Goal: Task Accomplishment & Management: Complete application form

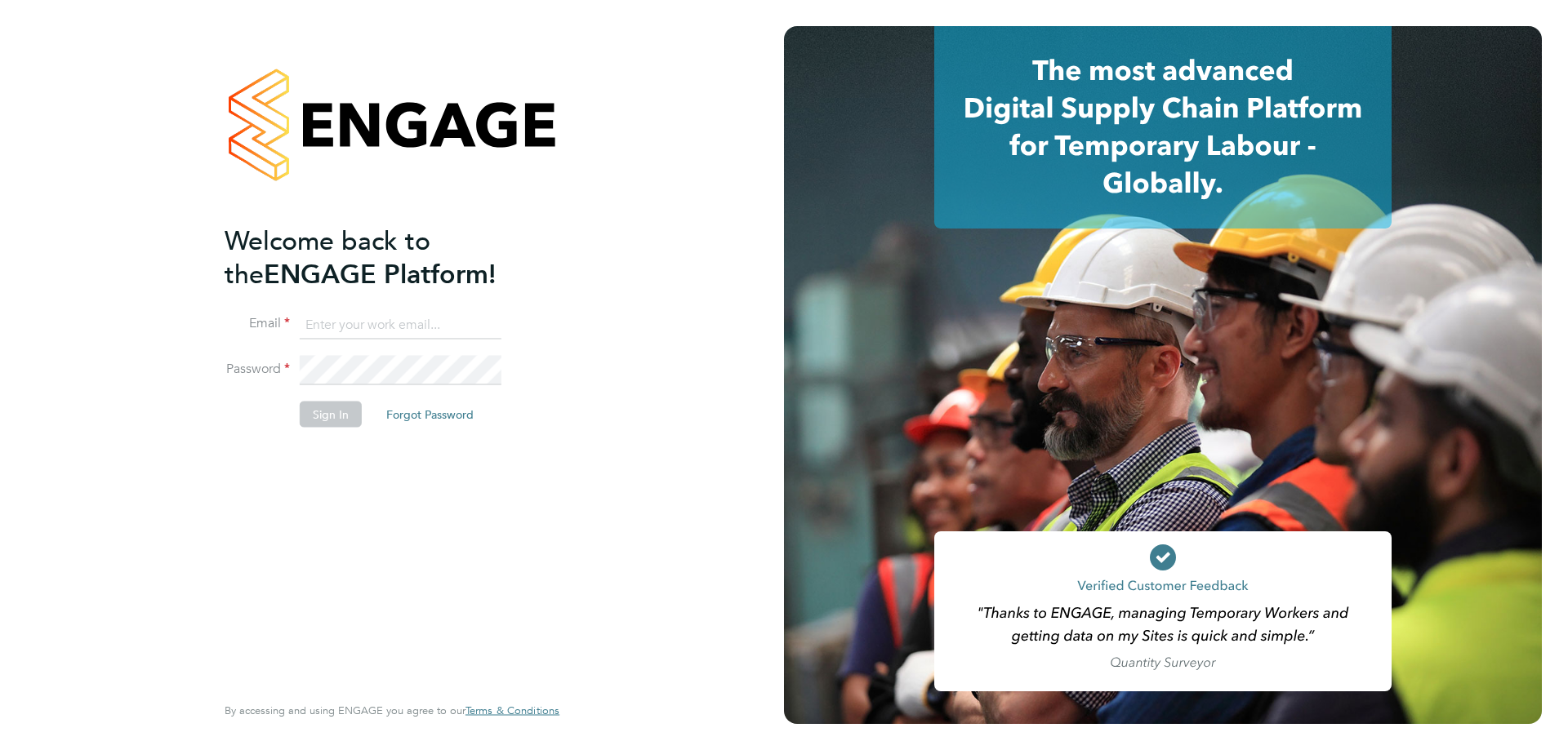
click at [352, 329] on input at bounding box center [400, 325] width 202 height 30
type input "eshanthi.goonetilleke@linearrecruitment.co.uk"
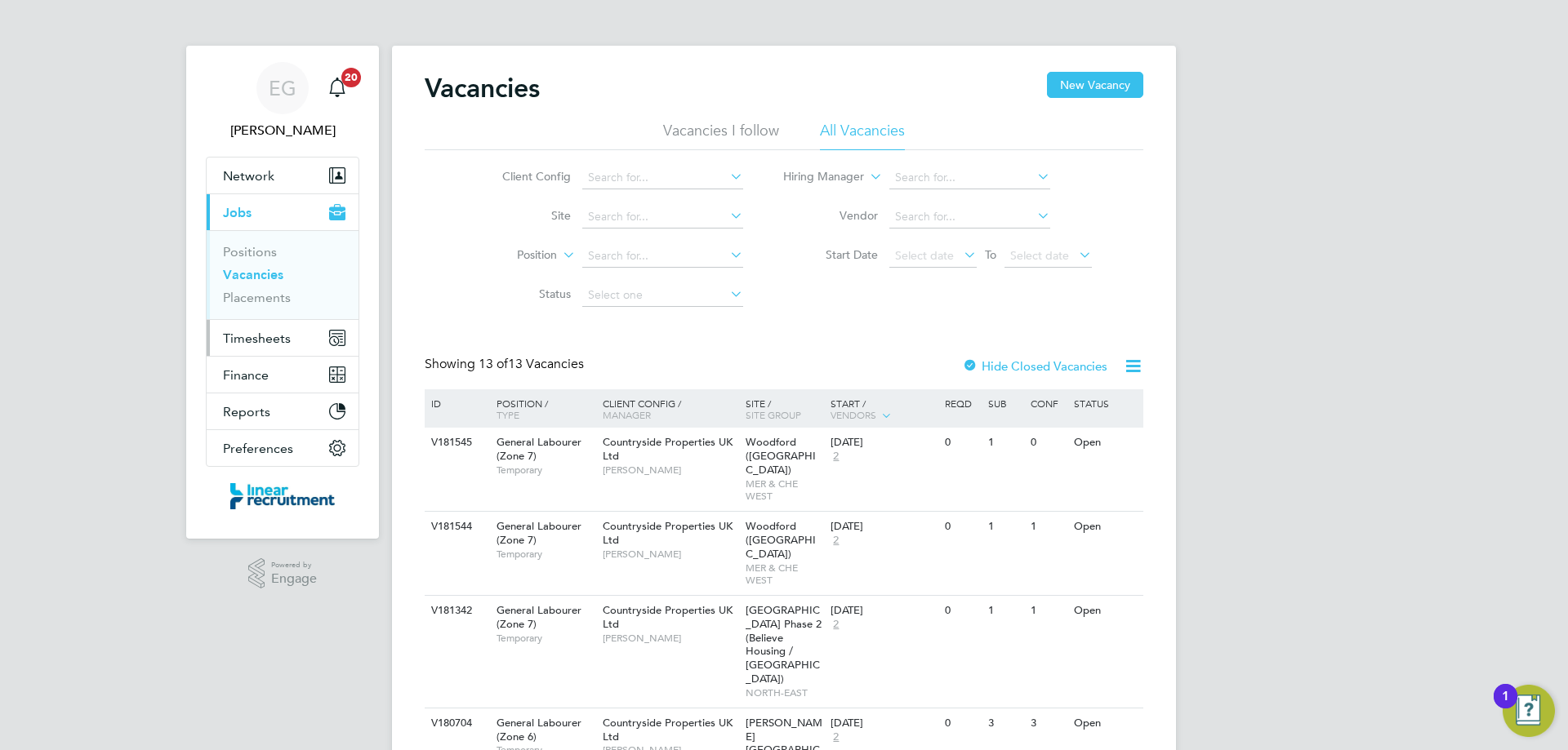
click at [247, 343] on span "Timesheets" at bounding box center [257, 339] width 68 height 16
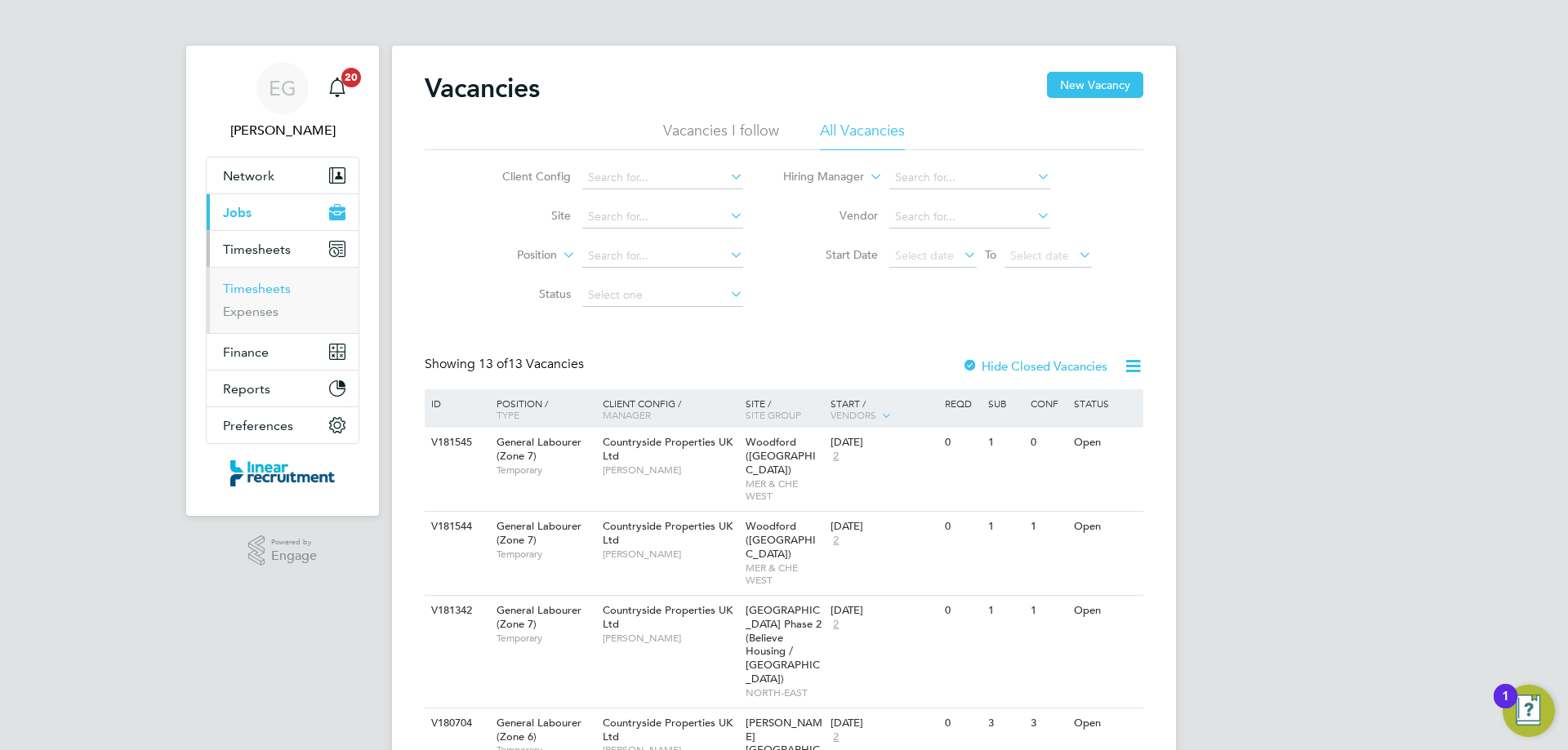
click at [273, 292] on link "Timesheets" at bounding box center [257, 289] width 68 height 16
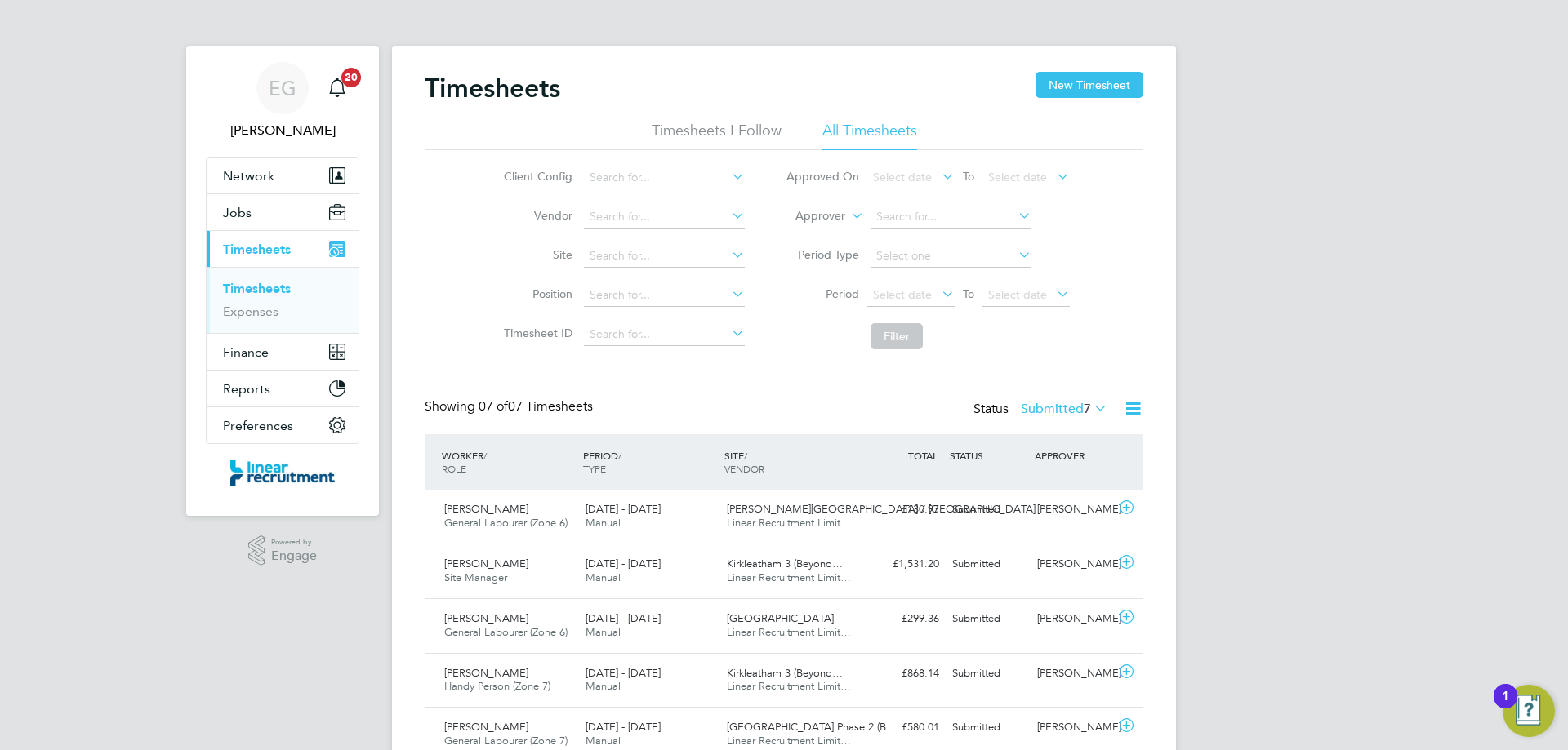
click at [1309, 471] on div "EG Eshanthi Goonetilleke Notifications 20 Applications: Network Team Members Bu…" at bounding box center [784, 472] width 1568 height 945
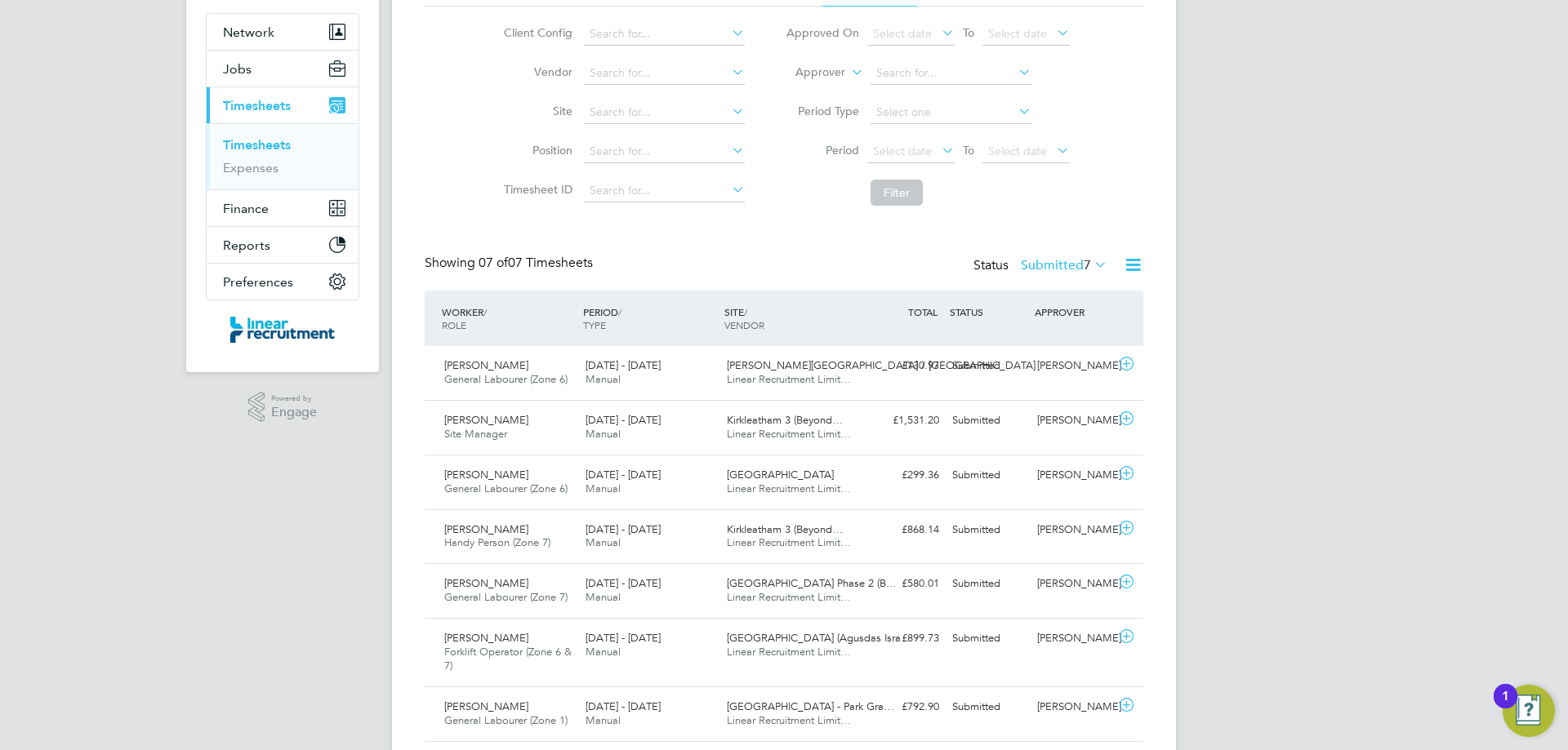
scroll to position [163, 0]
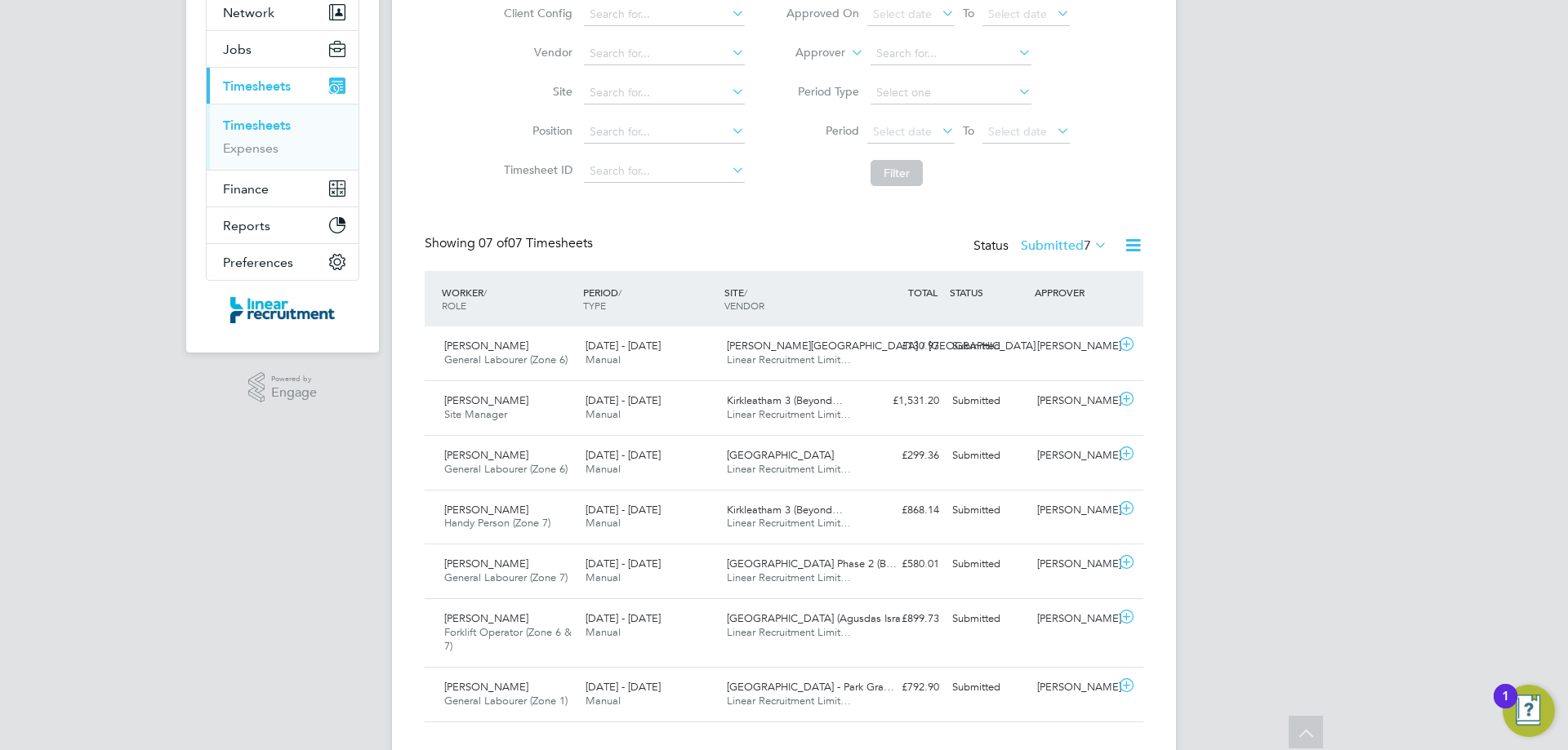
click at [242, 544] on div "EG Eshanthi Goonetilleke Notifications 20 Applications: Network Team Members Bu…" at bounding box center [784, 309] width 1568 height 945
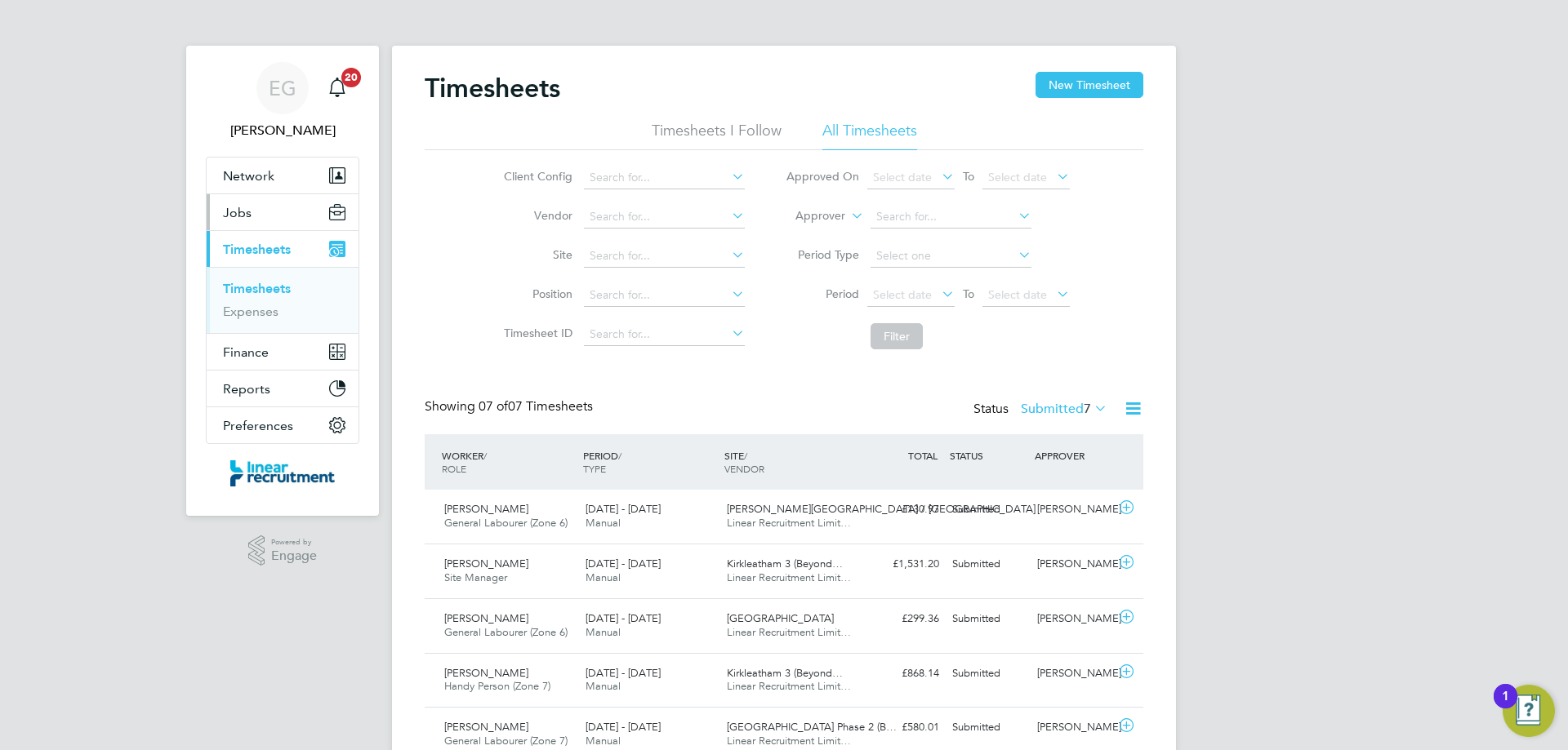
click at [280, 217] on button "Jobs" at bounding box center [283, 211] width 152 height 36
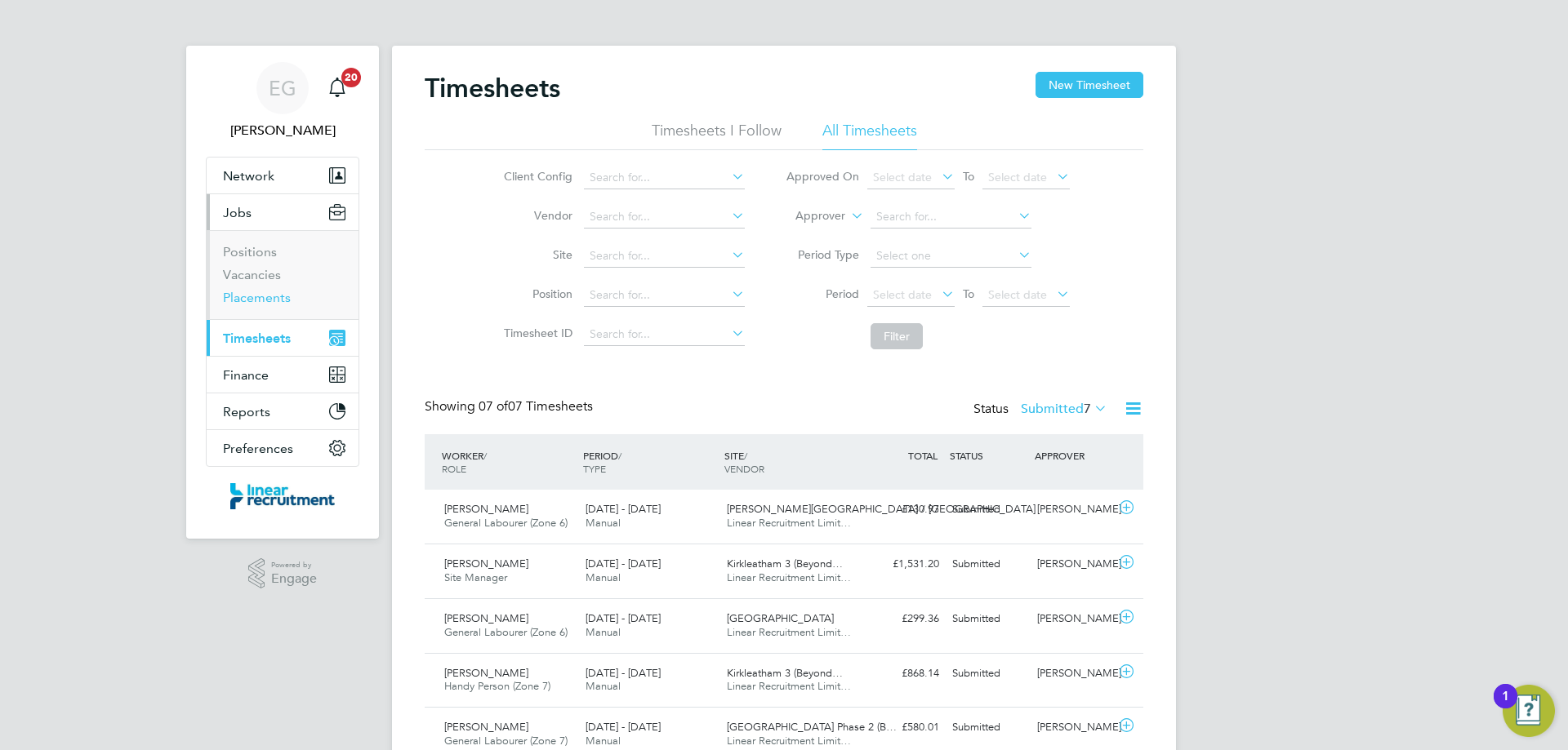
click at [259, 293] on link "Placements" at bounding box center [257, 298] width 68 height 16
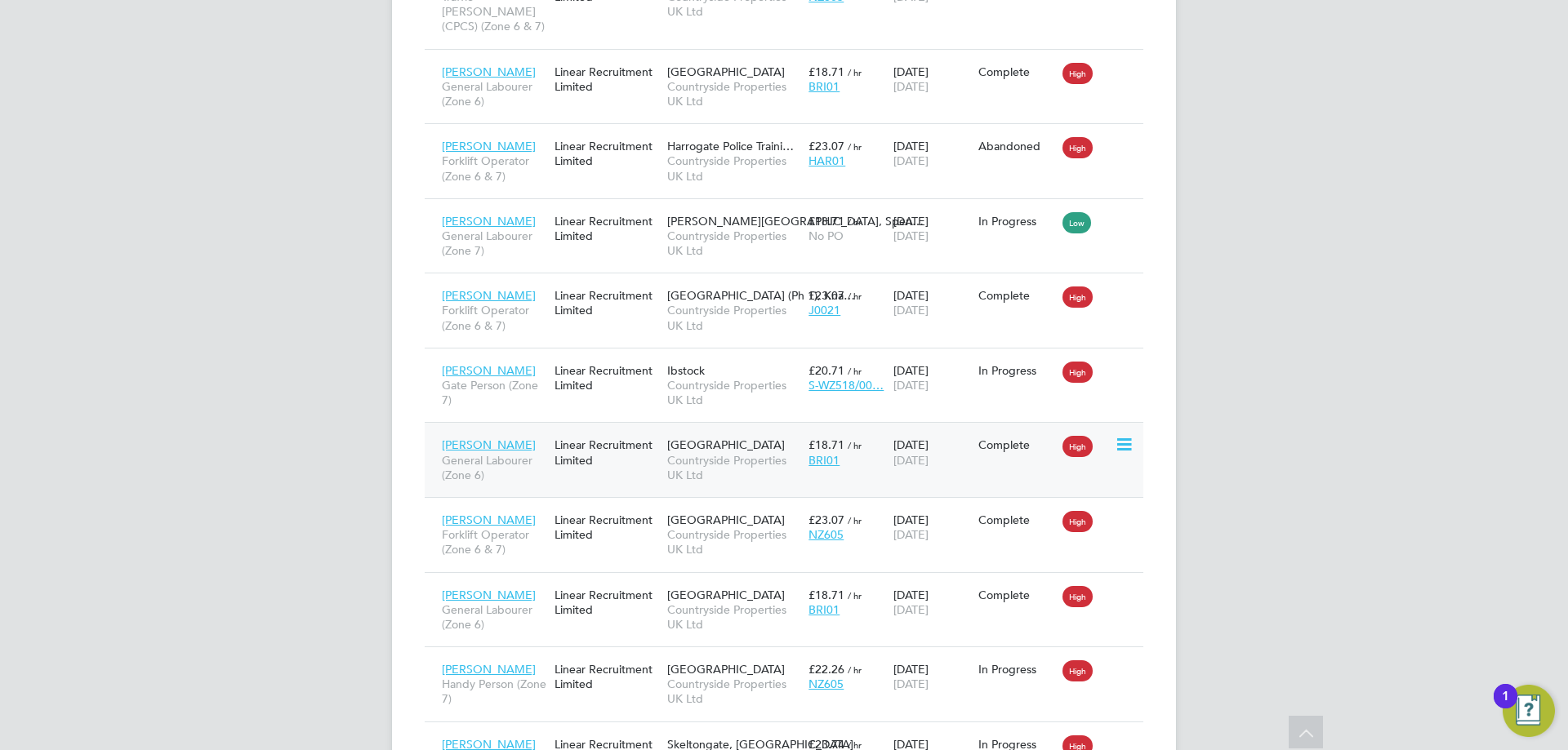
click at [729, 464] on span "Countryside Properties UK Ltd" at bounding box center [734, 468] width 133 height 30
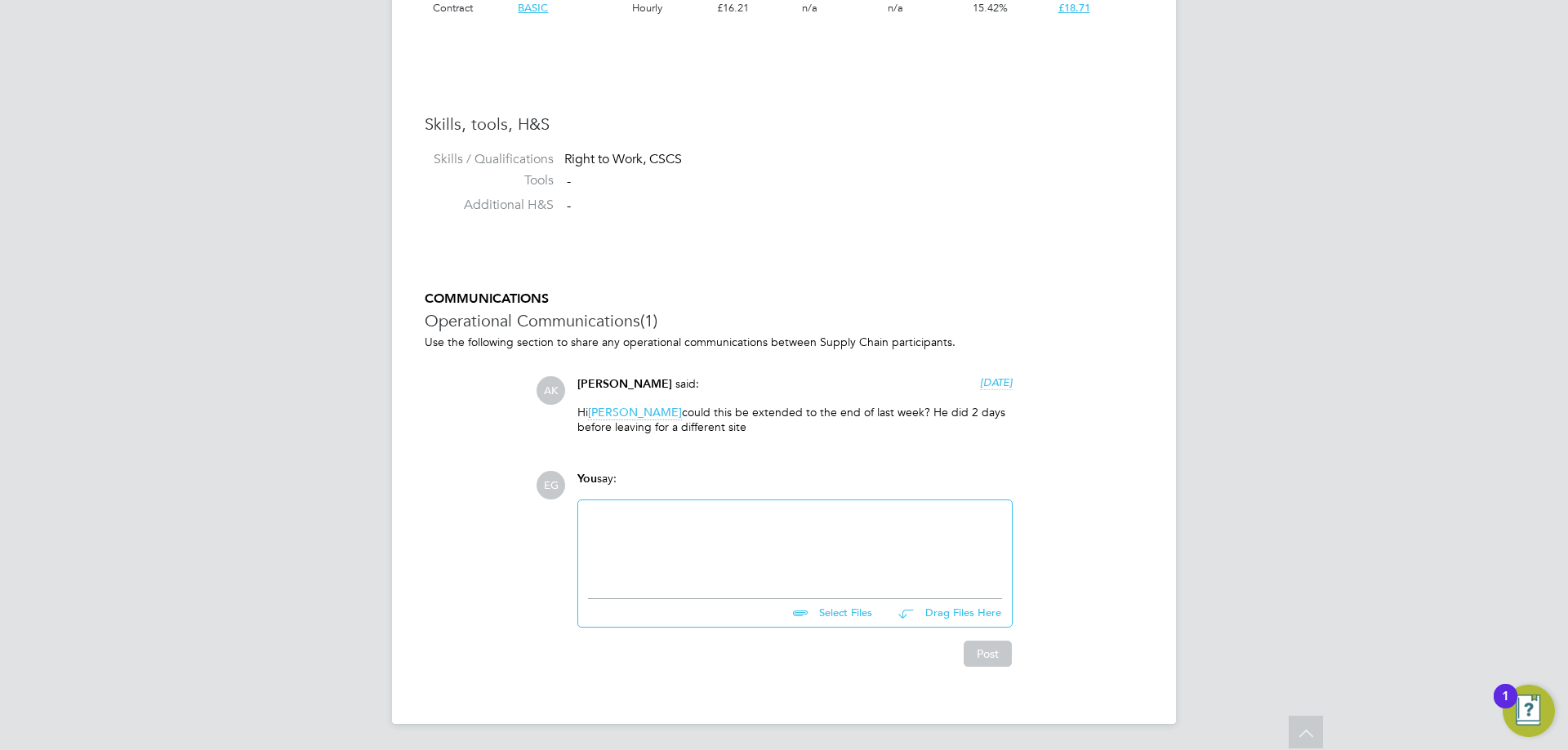
click at [699, 523] on div at bounding box center [795, 545] width 414 height 70
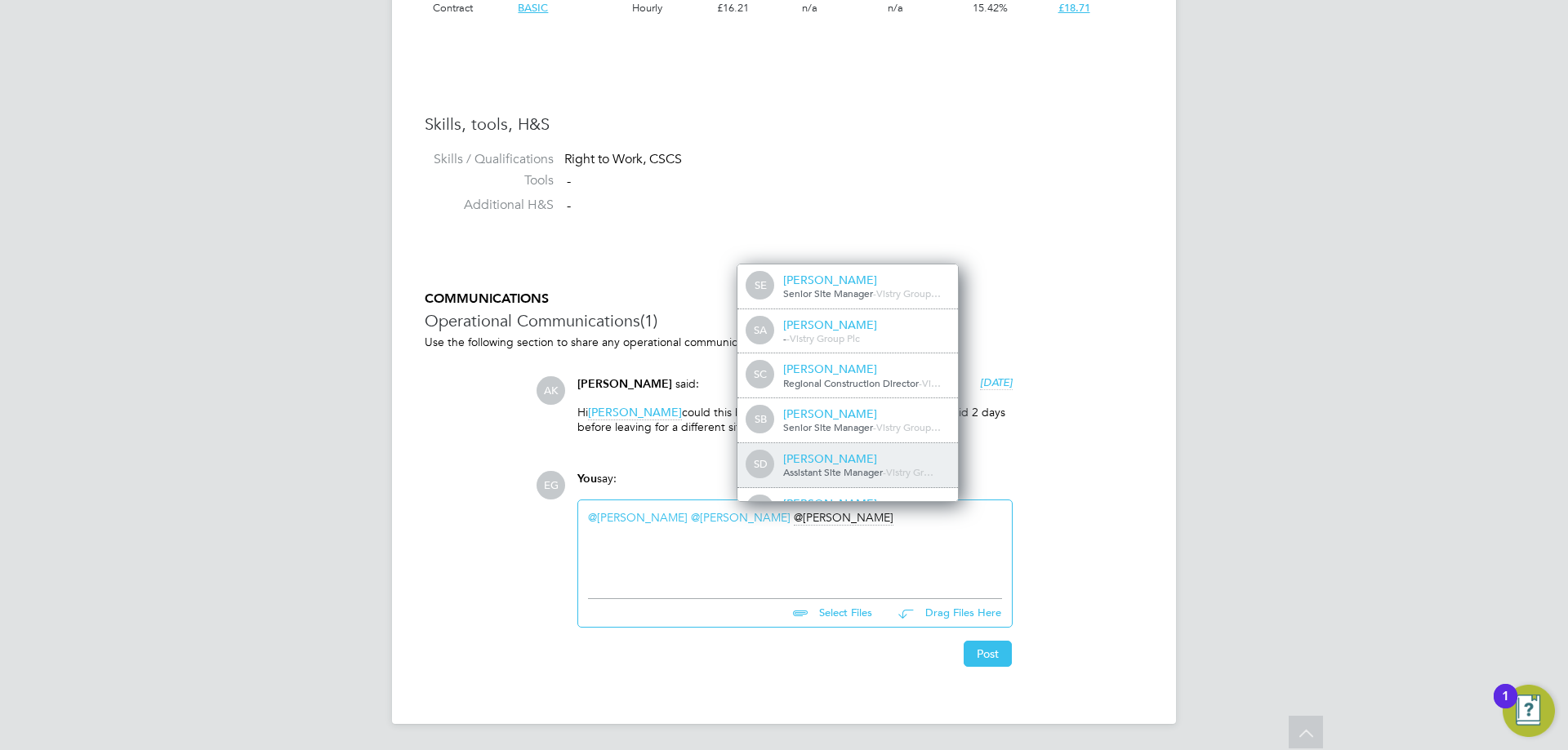
click at [872, 466] on div "[PERSON_NAME]" at bounding box center [864, 458] width 163 height 15
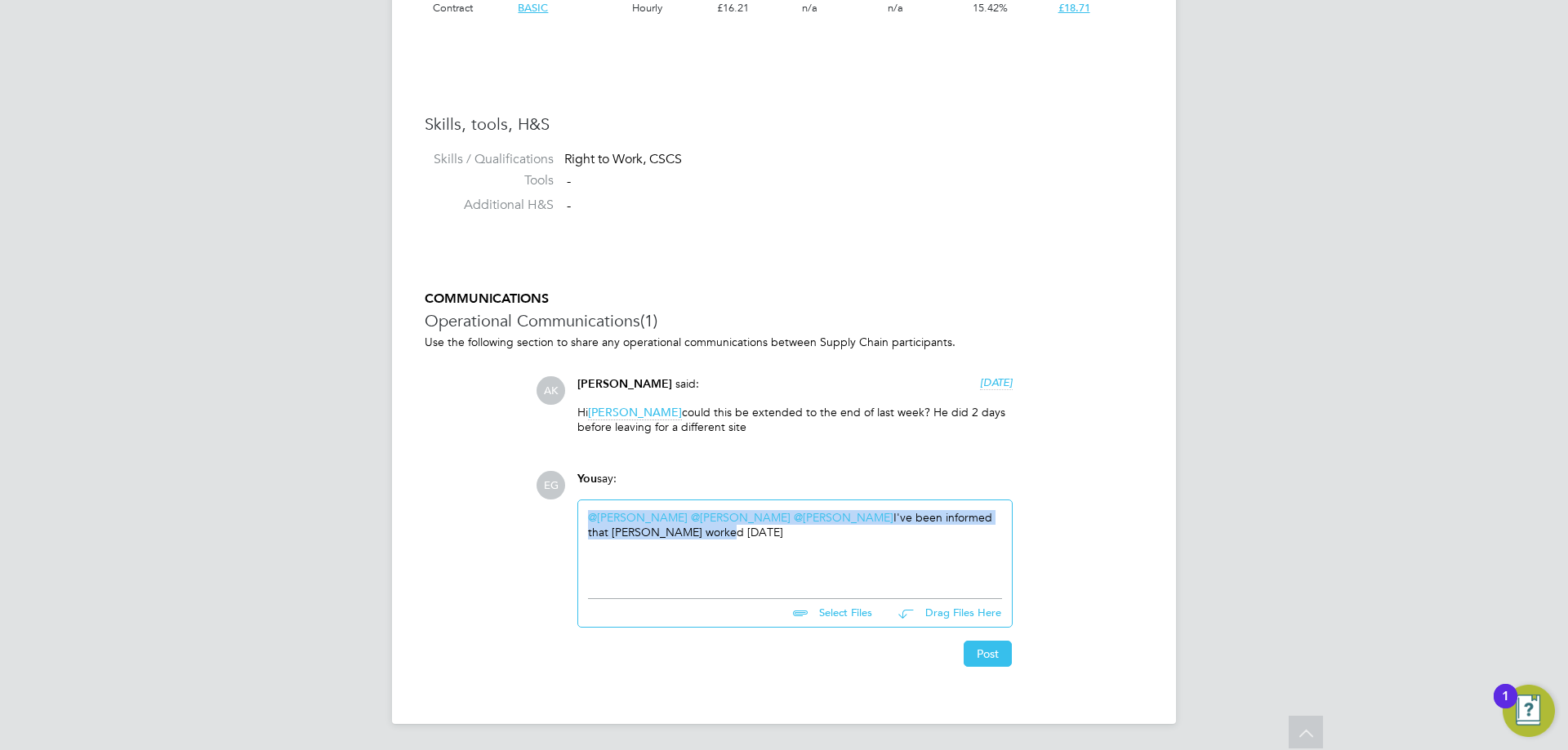
drag, startPoint x: 640, startPoint y: 536, endPoint x: 581, endPoint y: 511, distance: 64.1
click at [581, 511] on div "@Tyler Kelly ​ @Emma Forsyth ​ @Simon Dodd ​ I've been informed that Joe worked…" at bounding box center [795, 545] width 433 height 90
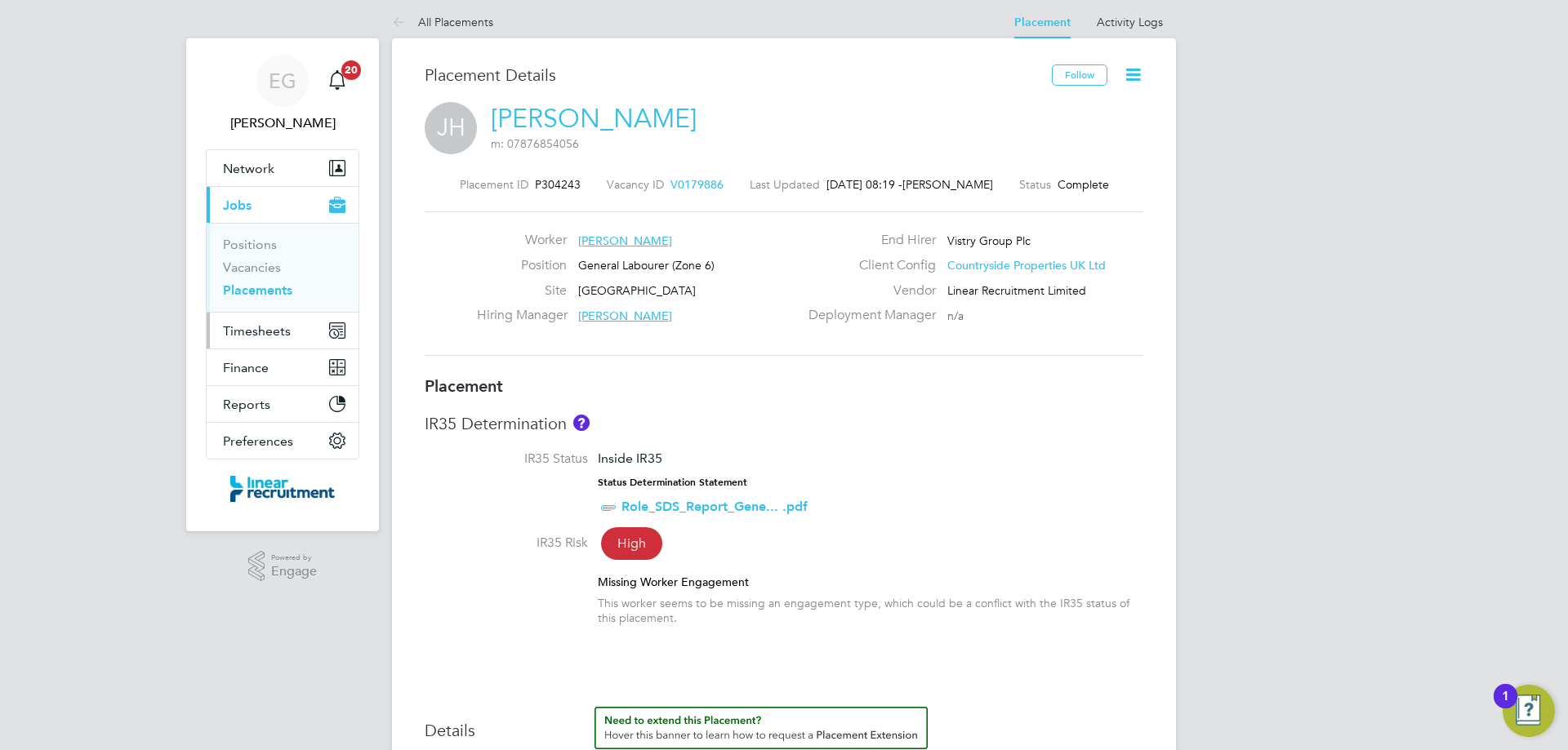
click at [266, 340] on button "Timesheets" at bounding box center [283, 330] width 152 height 36
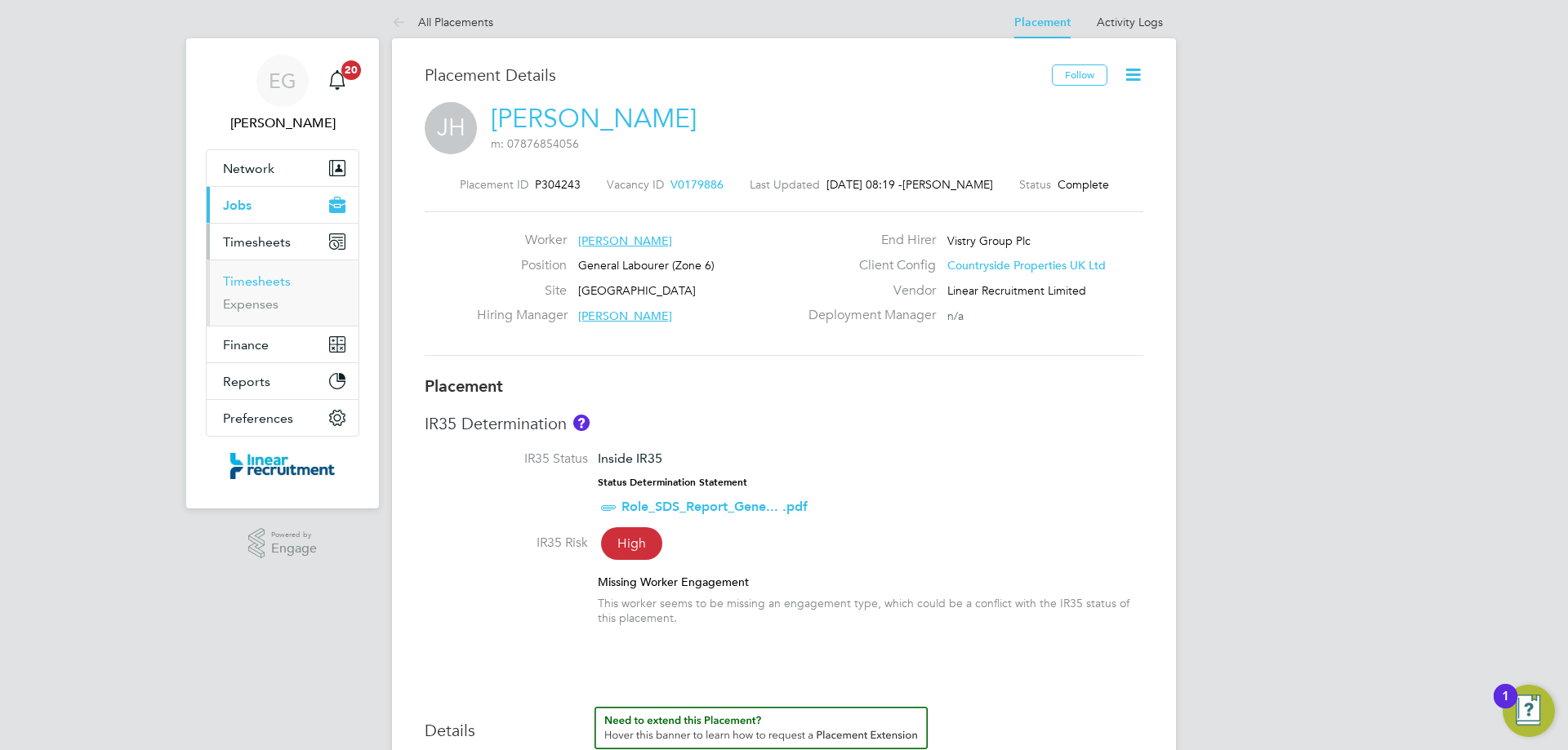
click at [257, 276] on link "Timesheets" at bounding box center [257, 281] width 68 height 16
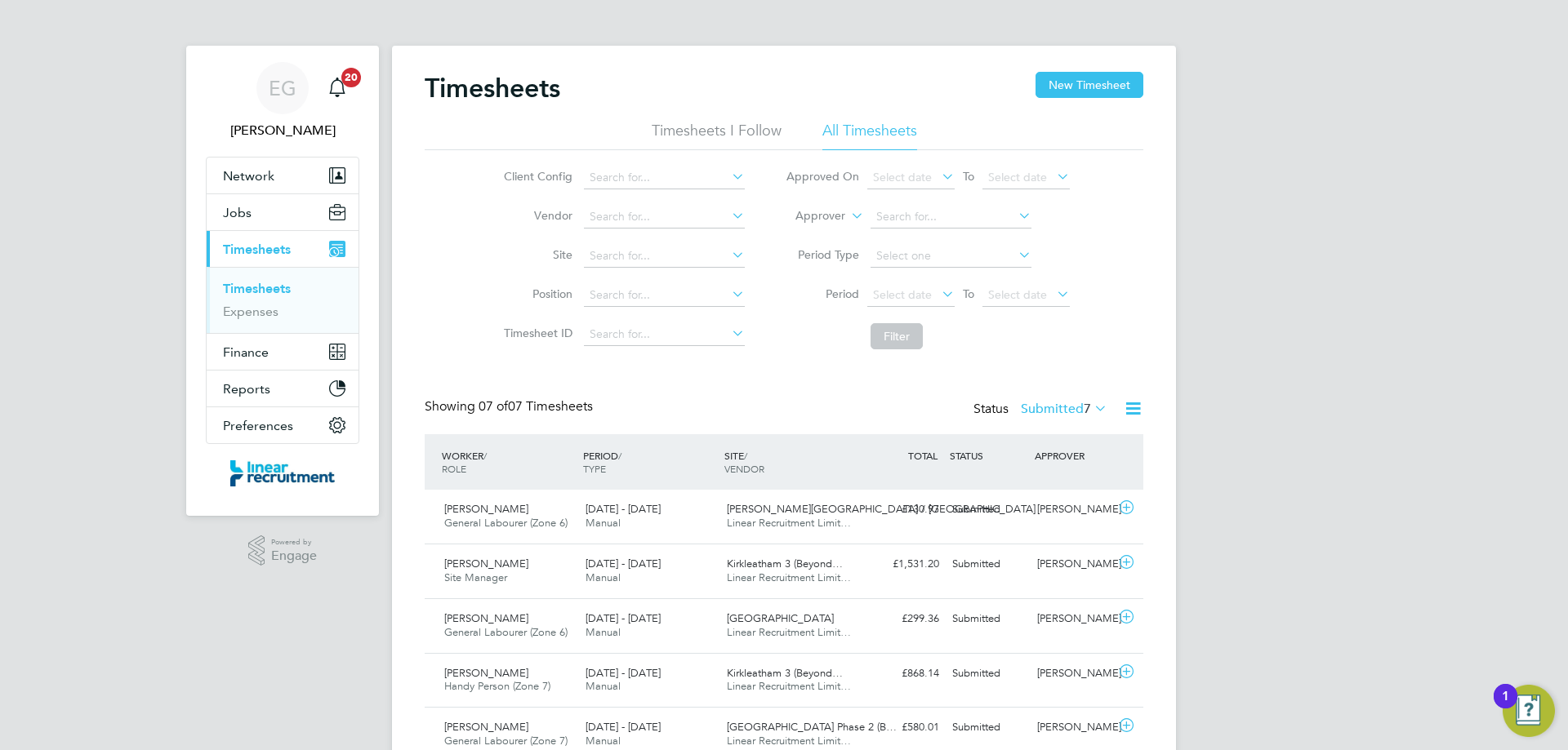
click at [740, 127] on li "Timesheets I Follow" at bounding box center [716, 135] width 130 height 30
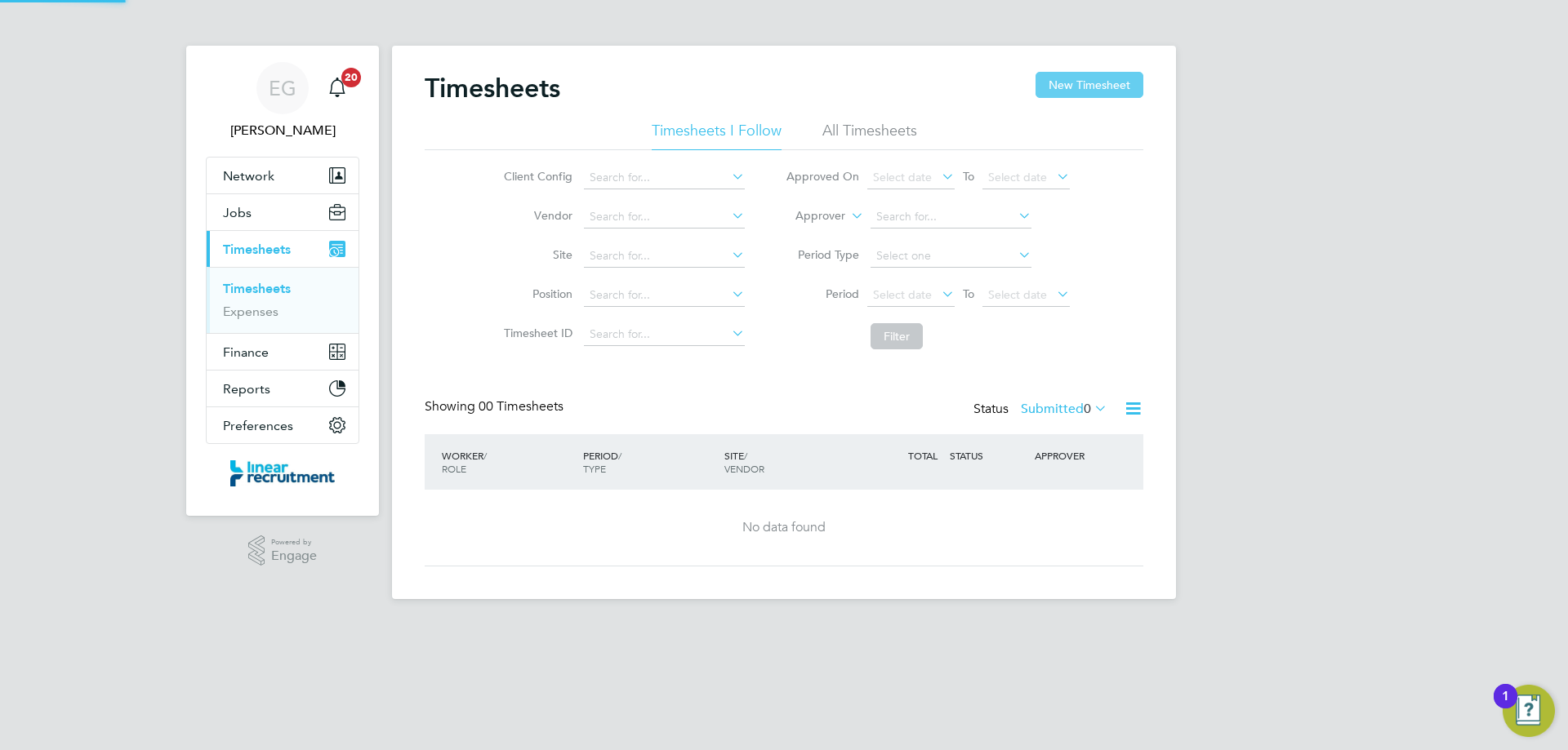
click at [1116, 82] on button "New Timesheet" at bounding box center [1088, 85] width 107 height 26
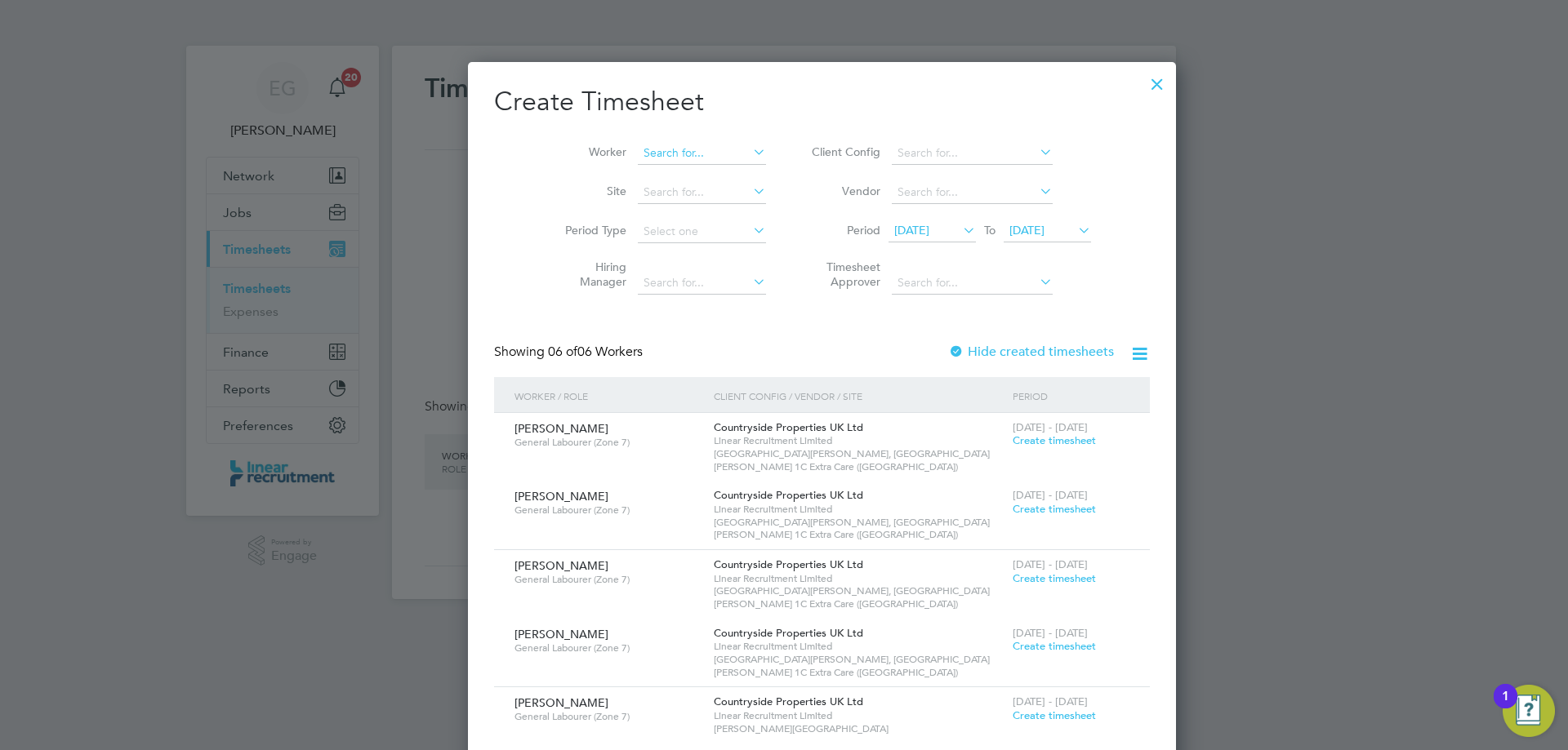
click at [638, 147] on input at bounding box center [701, 154] width 128 height 23
click at [721, 176] on b "He" at bounding box center [728, 175] width 15 height 14
type input "[PERSON_NAME]"
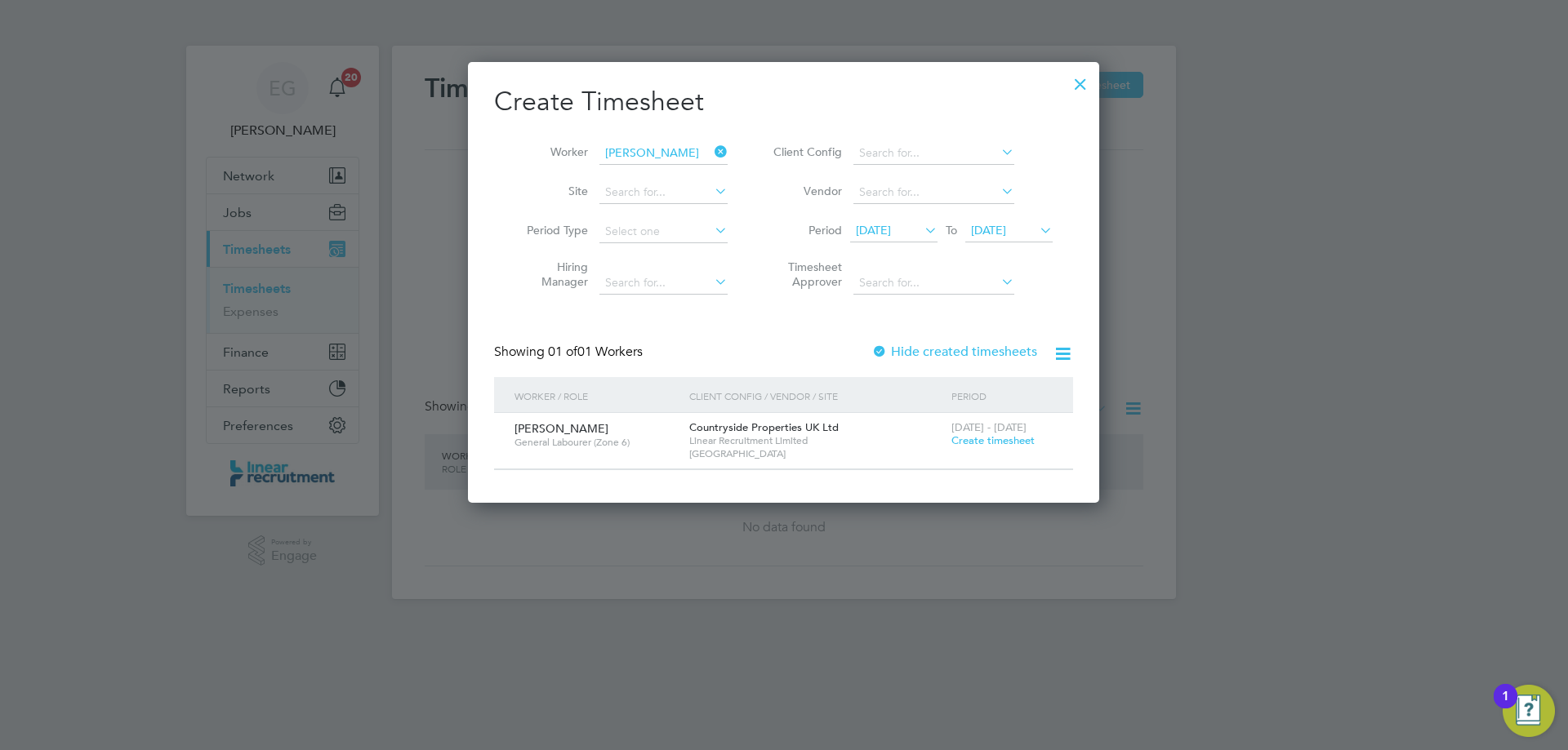
click at [995, 444] on span "Create timesheet" at bounding box center [992, 440] width 83 height 14
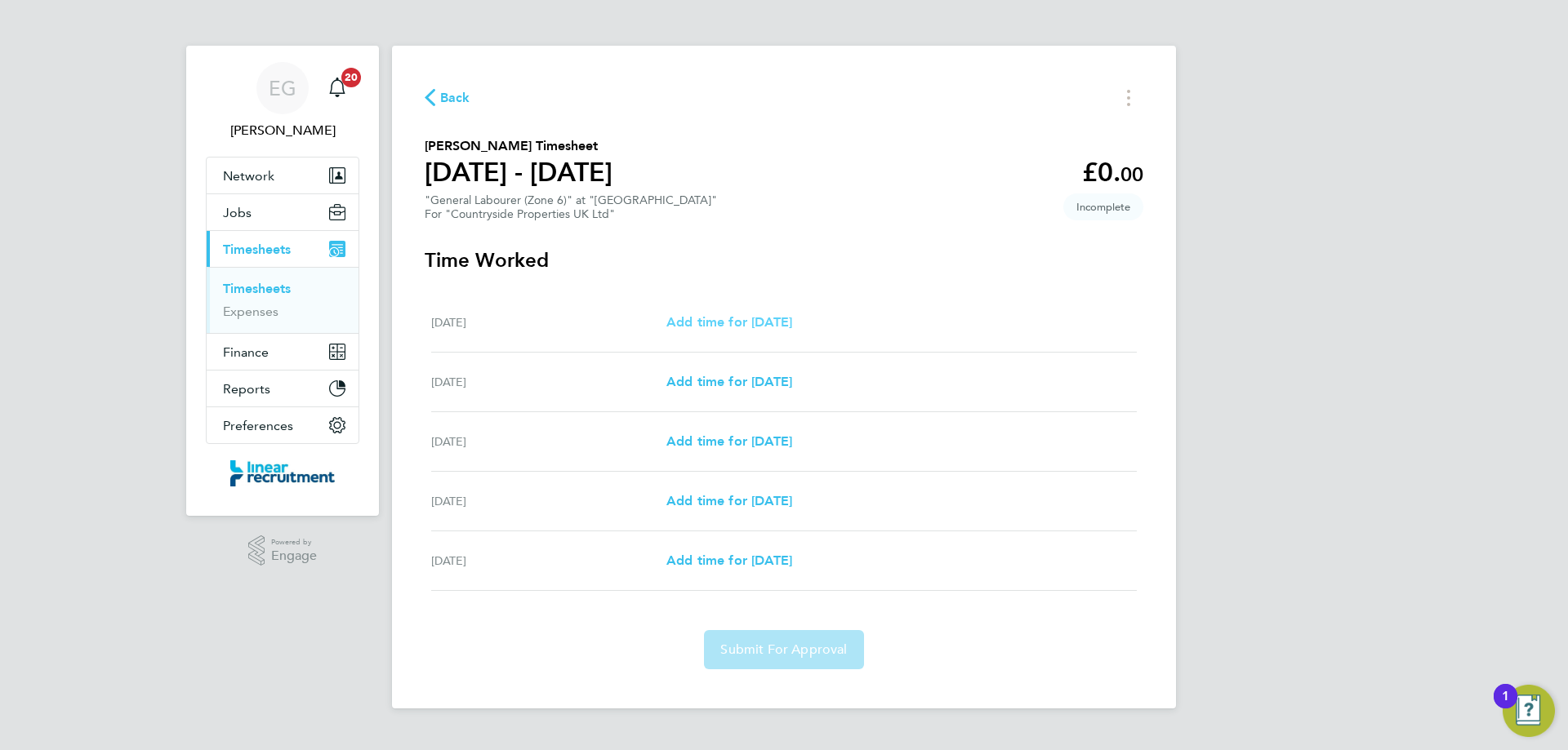
click at [747, 318] on span "Add time for [DATE]" at bounding box center [729, 322] width 126 height 16
select select "30"
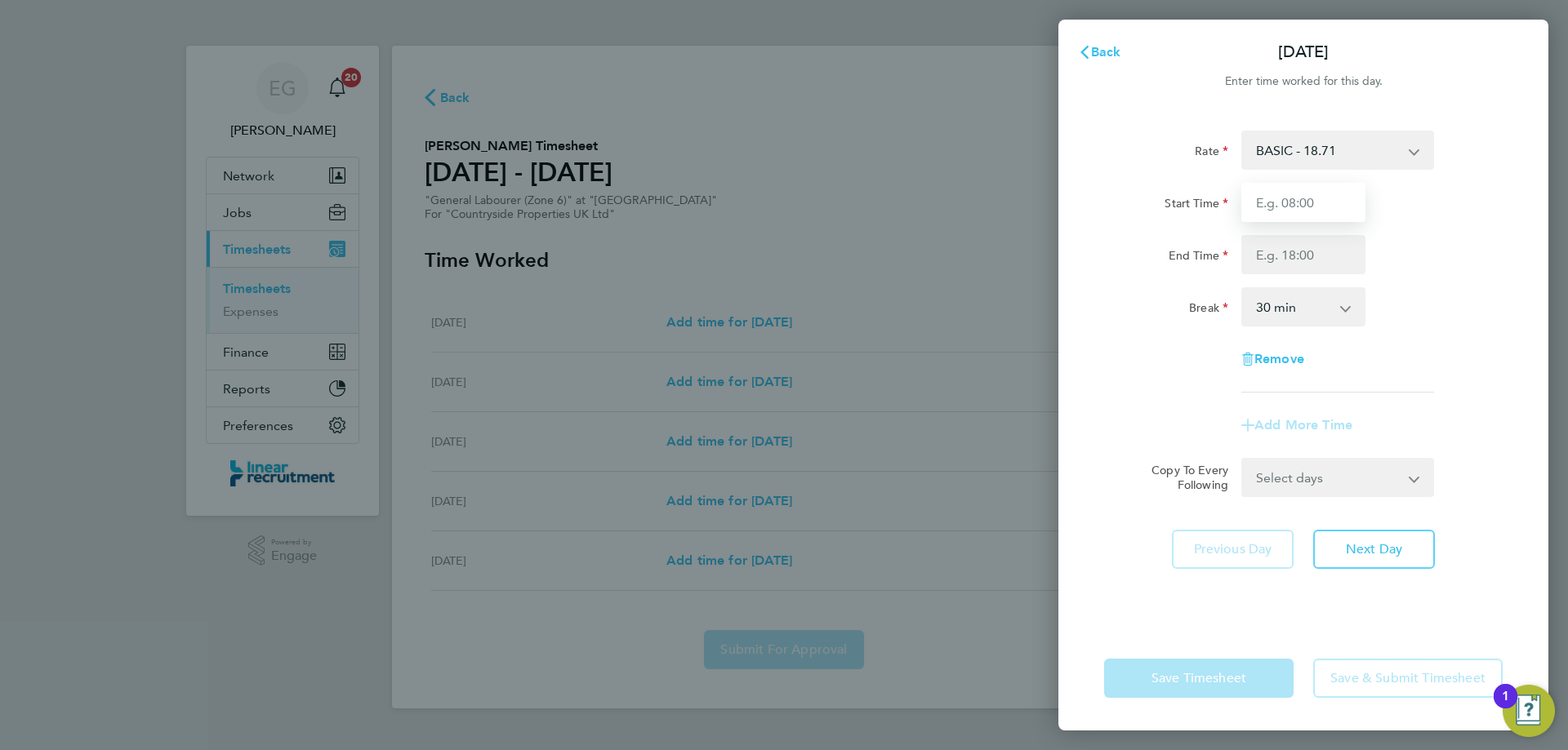
click at [1289, 200] on input "Start Time" at bounding box center [1303, 202] width 124 height 39
type input "07:30"
click at [1276, 255] on input "End Time" at bounding box center [1303, 254] width 124 height 39
type input "16:30"
click at [1267, 312] on select "0 min 15 min 30 min 45 min 60 min 75 min 90 min" at bounding box center [1294, 306] width 101 height 36
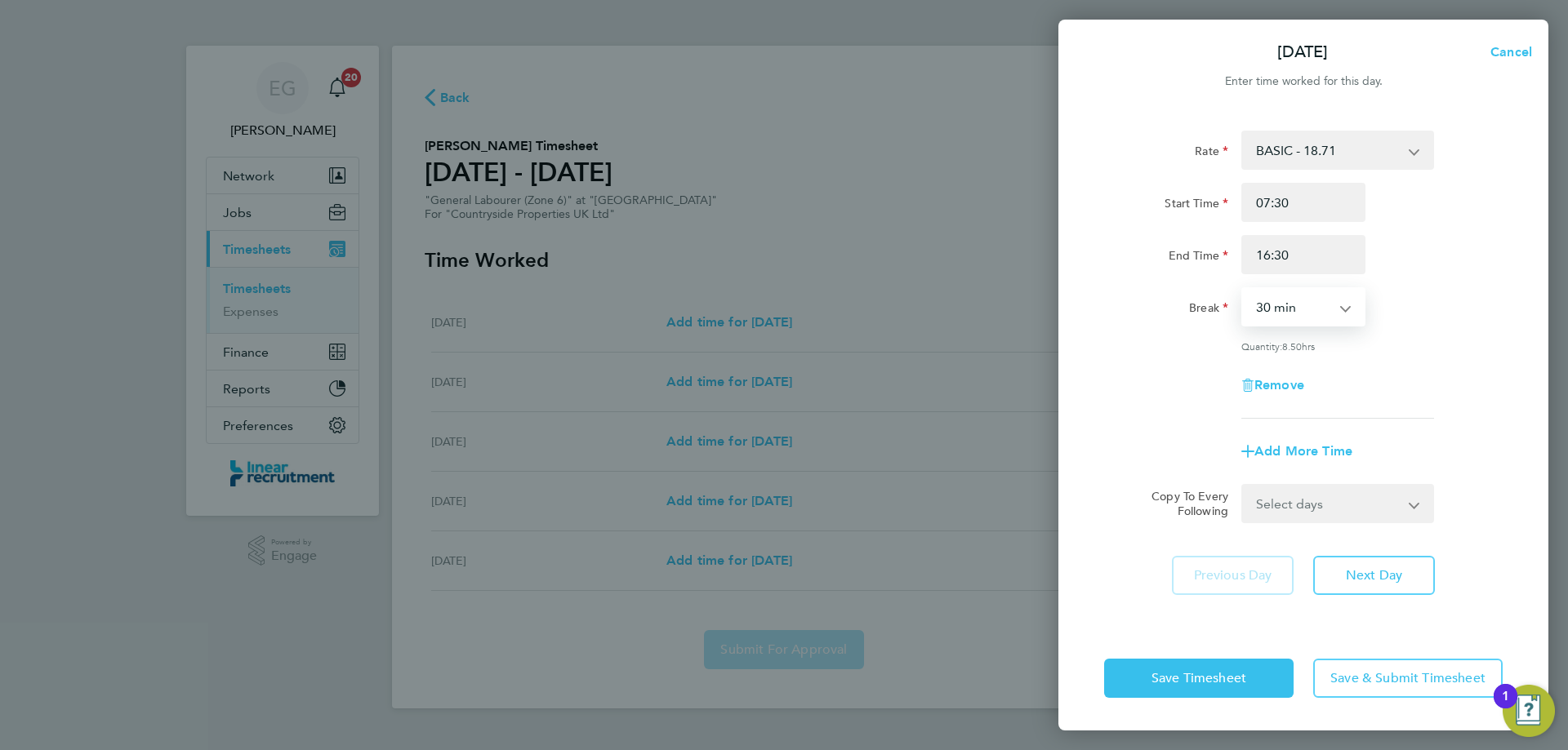
select select "60"
click at [1243, 289] on select "0 min 15 min 30 min 45 min 60 min 75 min 90 min" at bounding box center [1294, 306] width 101 height 36
click at [1334, 513] on select "Select days Day [DATE] [DATE] [DATE] [DATE]" at bounding box center [1329, 503] width 171 height 36
select select "TUE"
click at [1243, 485] on select "Select days Day [DATE] [DATE] [DATE] [DATE]" at bounding box center [1329, 503] width 171 height 36
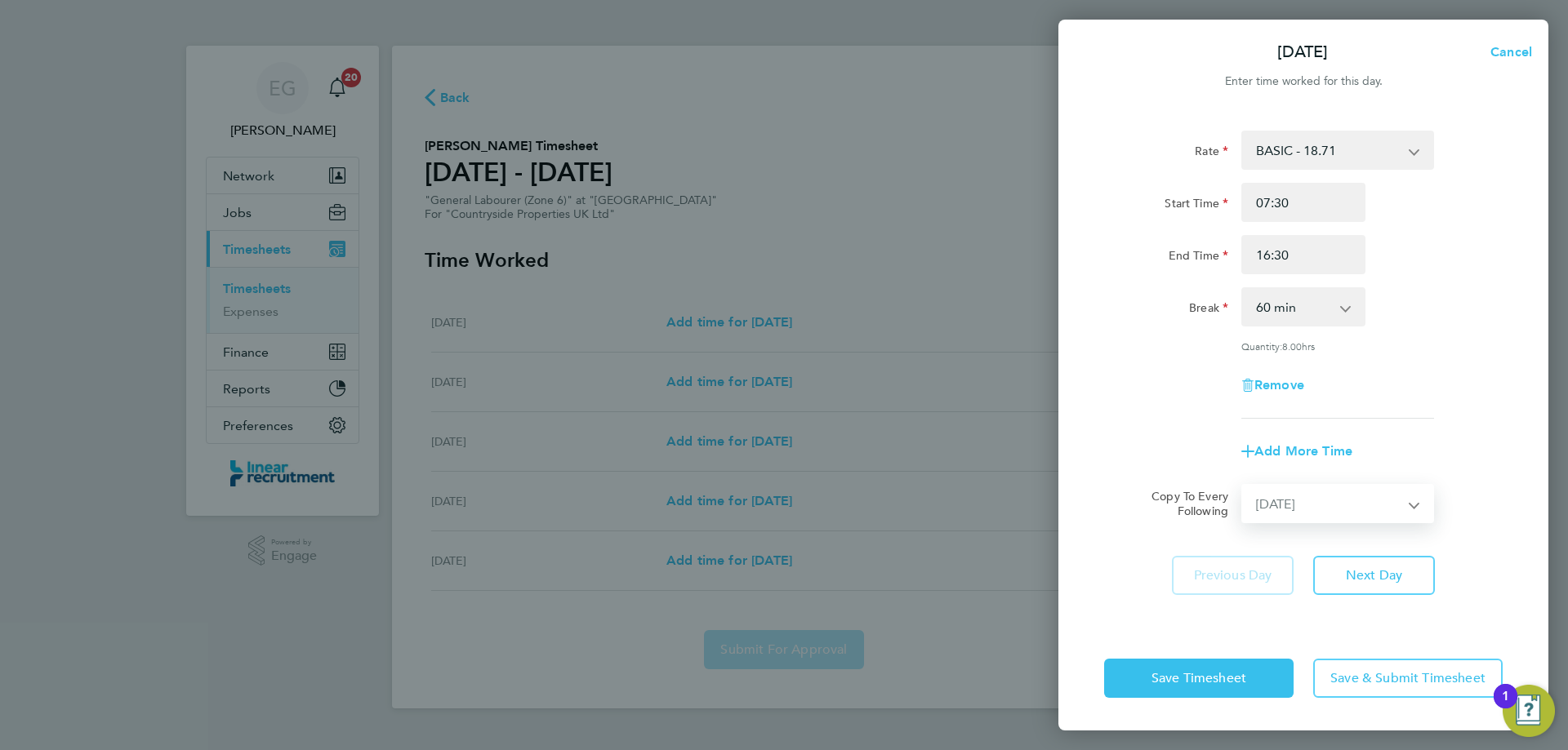
select select "[DATE]"
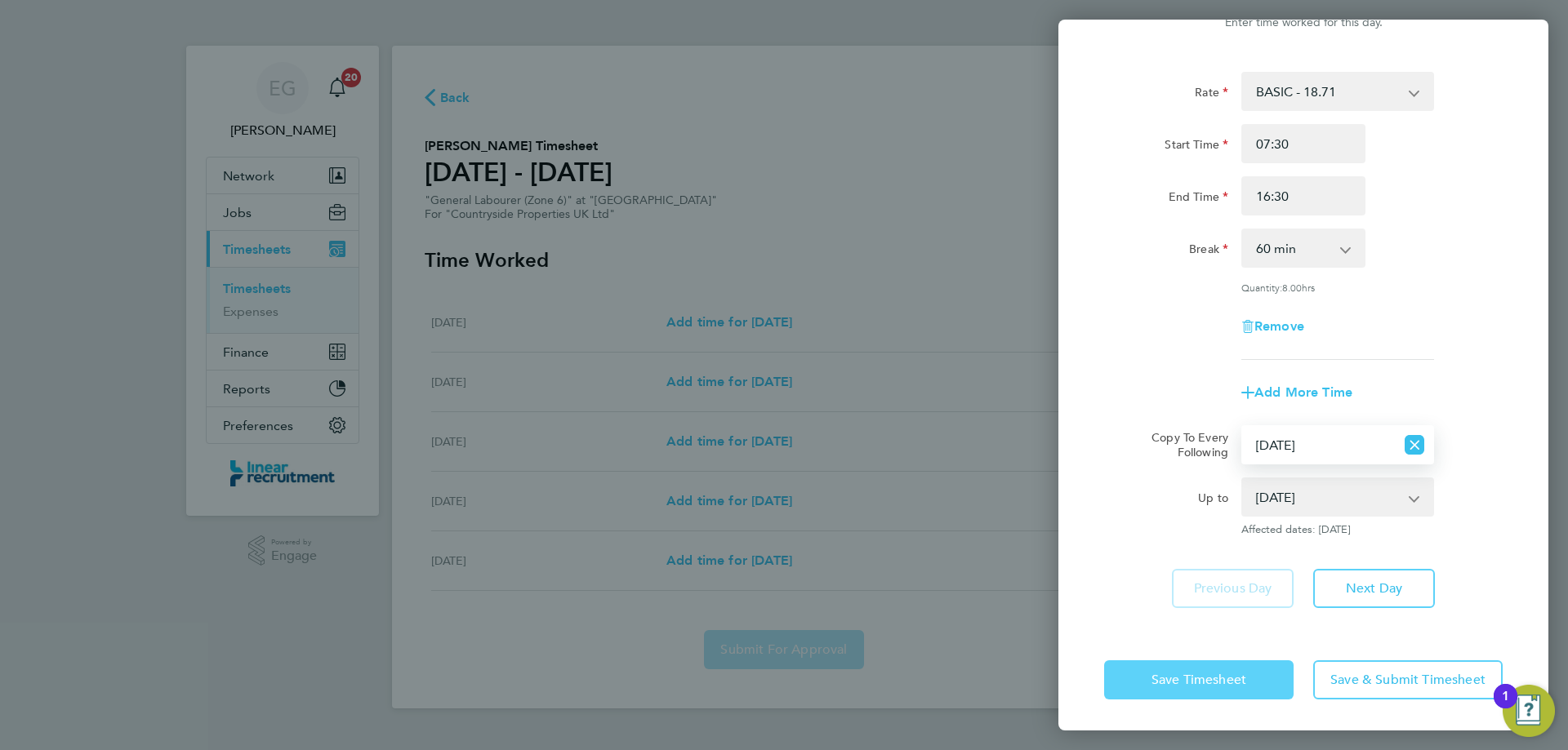
click at [1224, 677] on span "Save Timesheet" at bounding box center [1198, 679] width 94 height 17
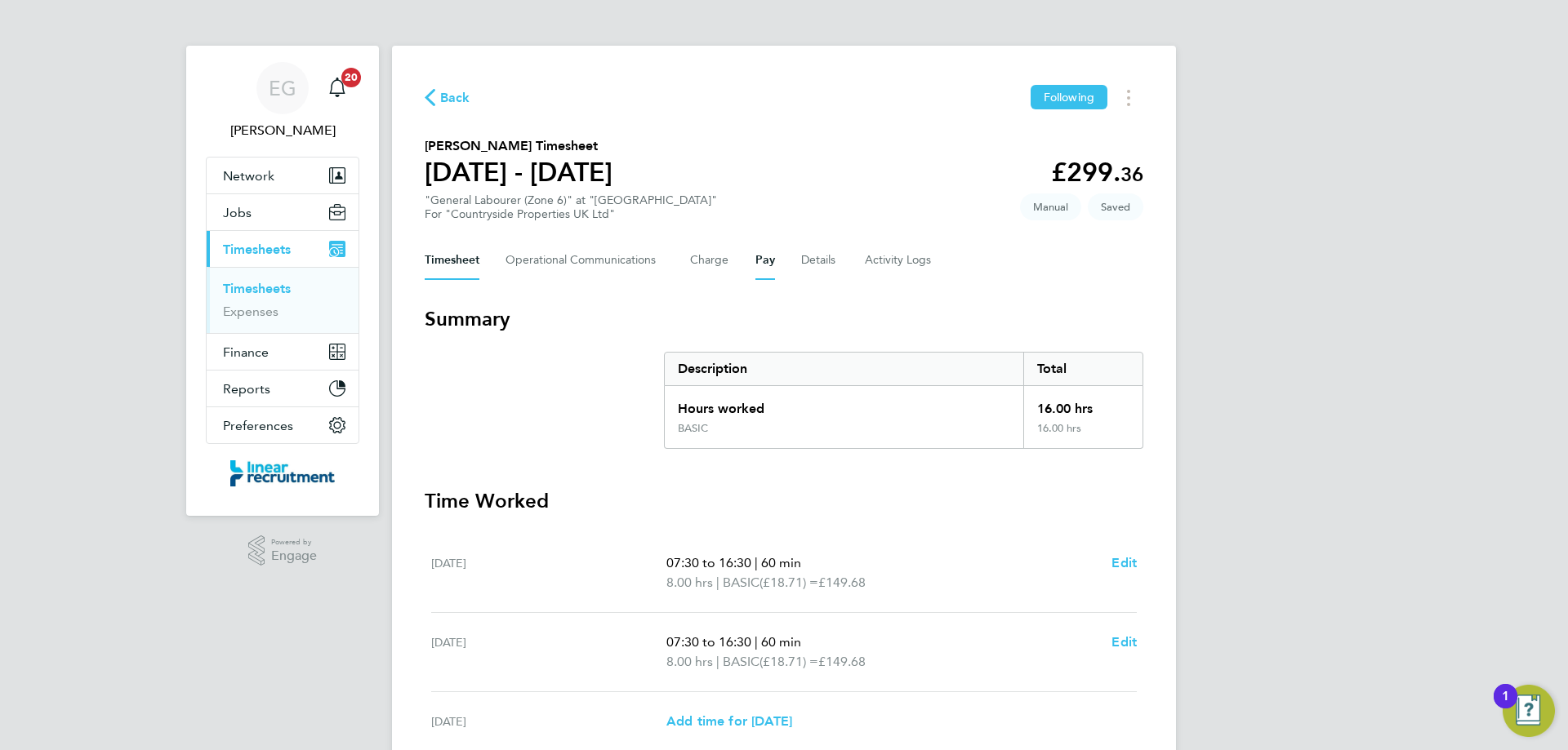
click at [761, 254] on button "Pay" at bounding box center [765, 260] width 19 height 39
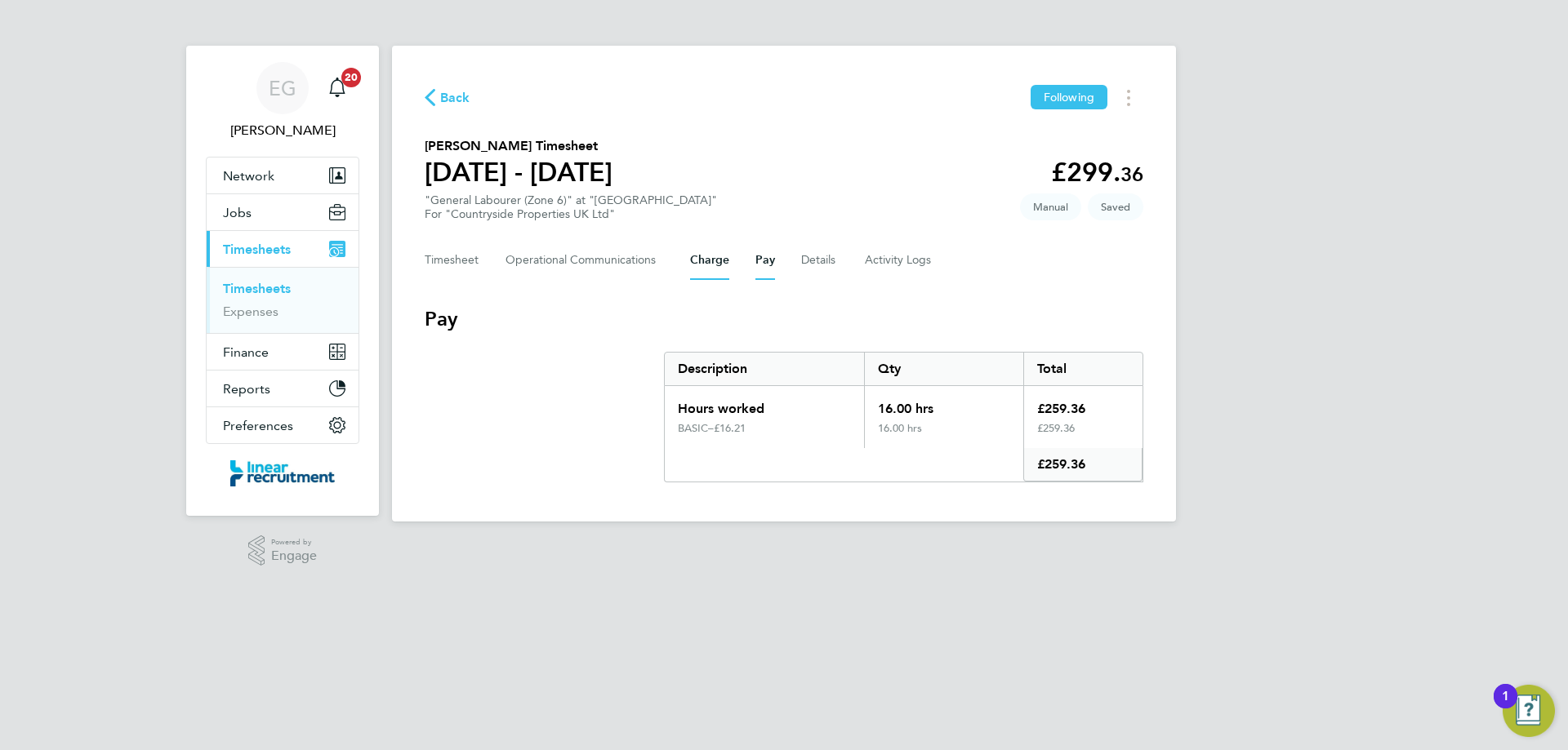
click at [704, 260] on button "Charge" at bounding box center [709, 260] width 39 height 39
click at [818, 260] on button "Details" at bounding box center [819, 260] width 38 height 39
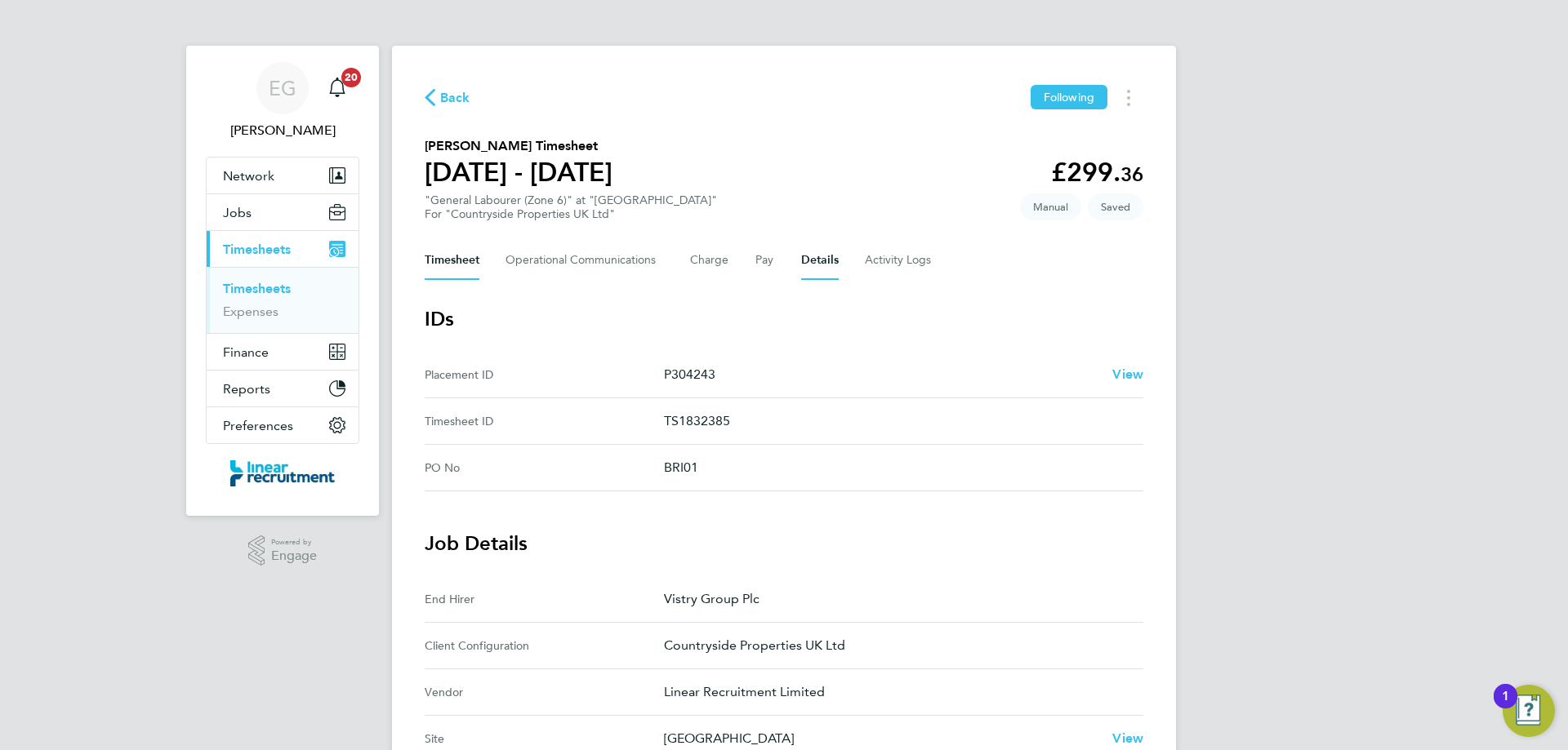
click at [455, 265] on button "Timesheet" at bounding box center [452, 260] width 55 height 39
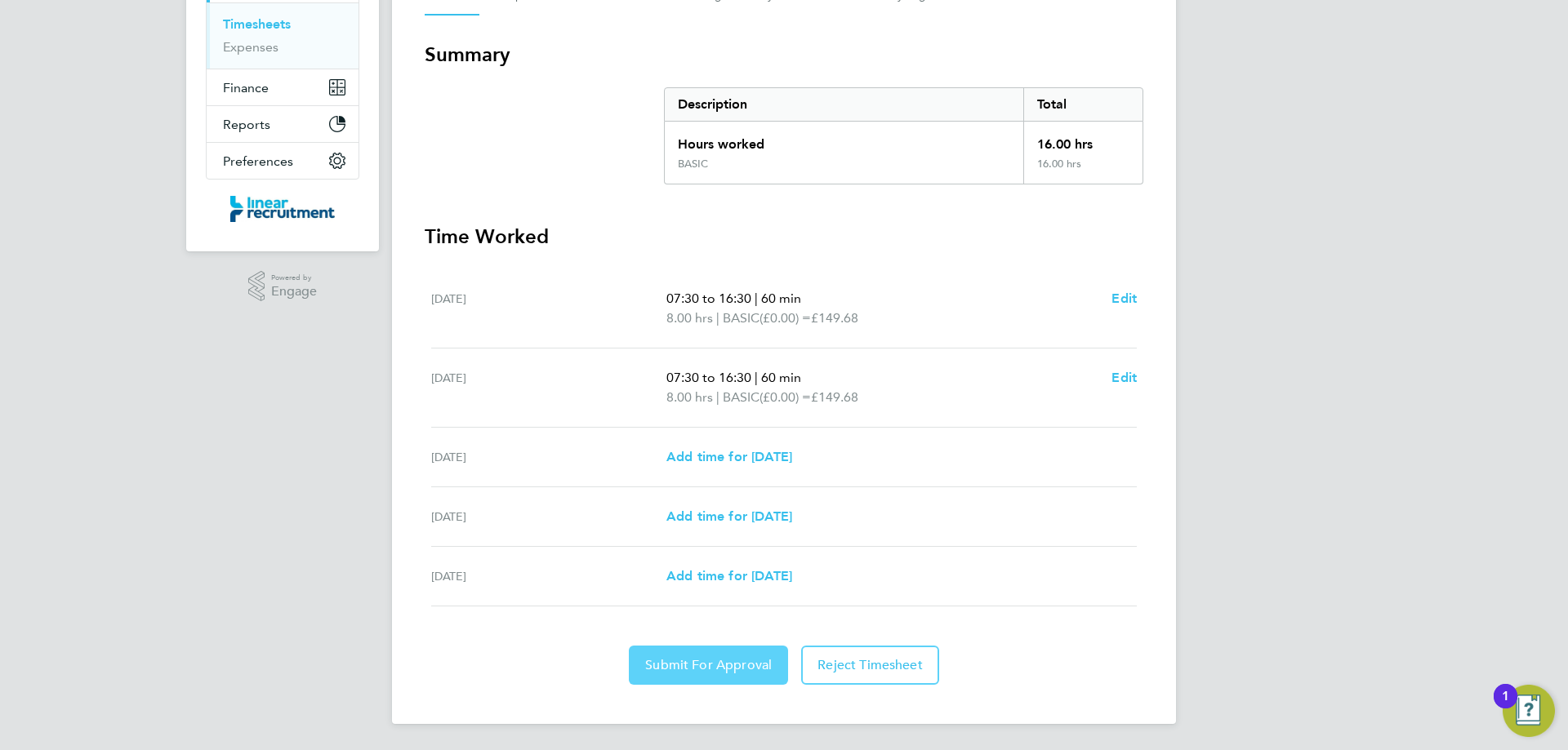
click at [733, 652] on button "Submit For Approval" at bounding box center [708, 664] width 159 height 39
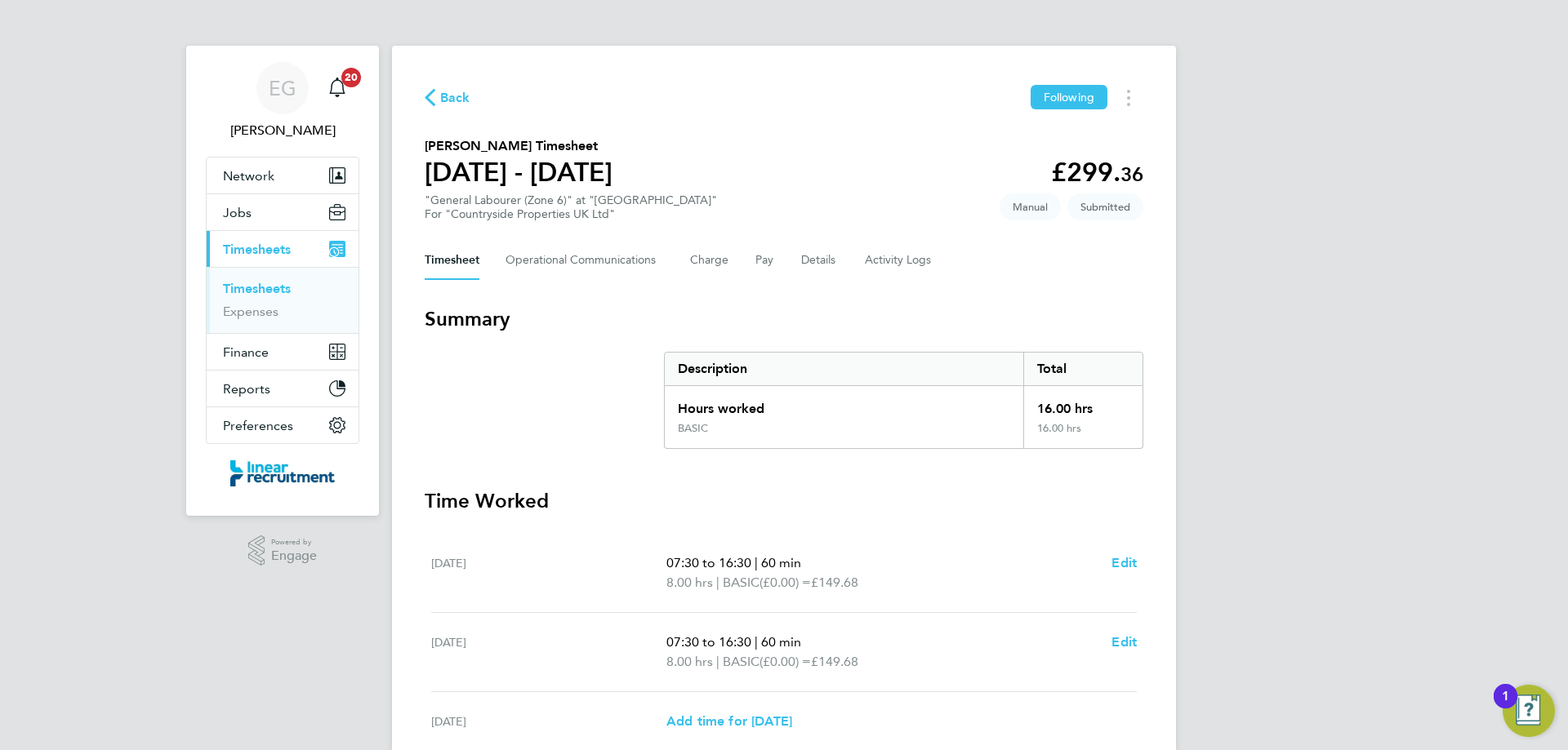
click at [269, 282] on link "Timesheets" at bounding box center [257, 289] width 68 height 16
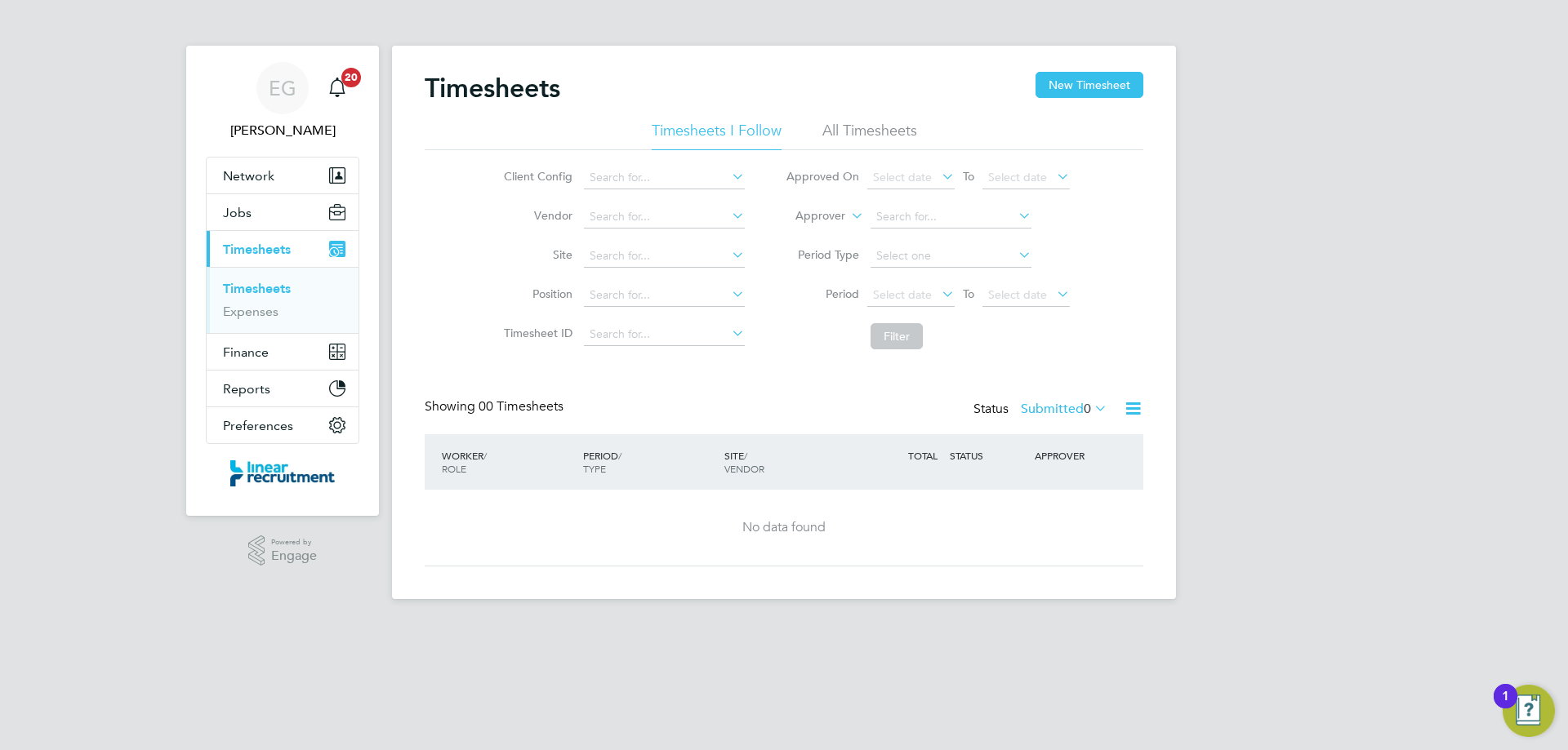
click at [860, 134] on li "All Timesheets" at bounding box center [869, 135] width 94 height 30
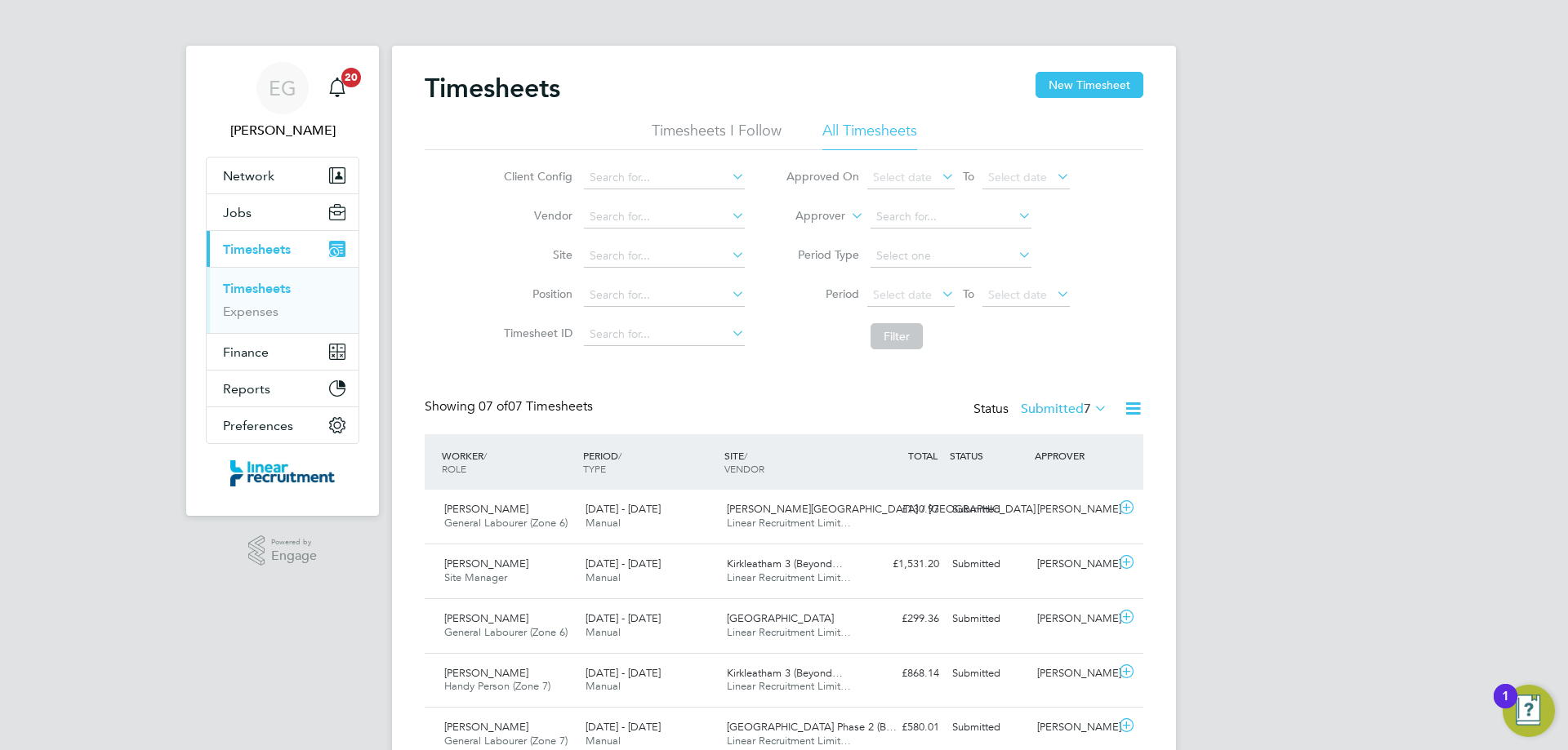
click at [711, 127] on li "Timesheets I Follow" at bounding box center [716, 135] width 130 height 30
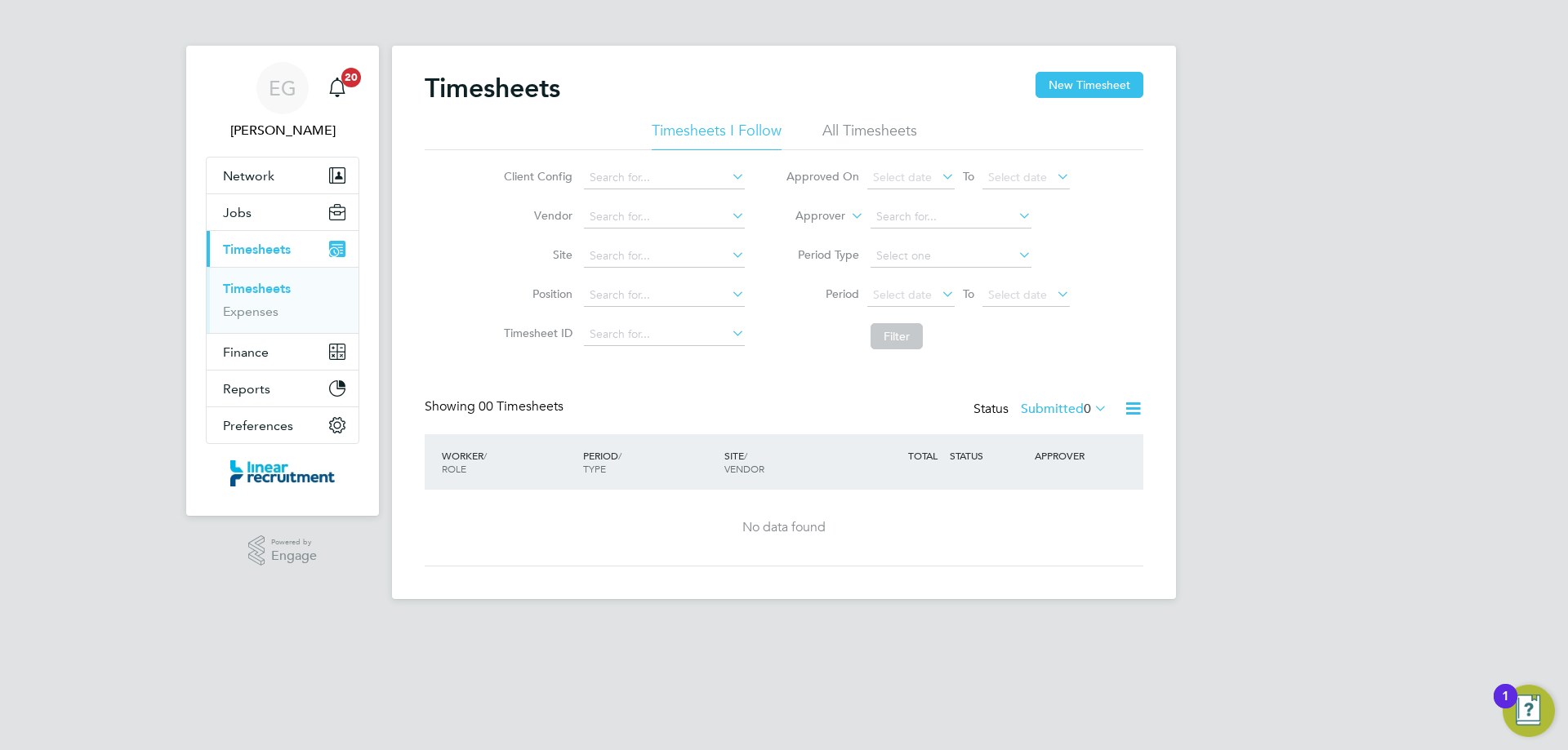
click at [872, 126] on li "All Timesheets" at bounding box center [869, 135] width 94 height 30
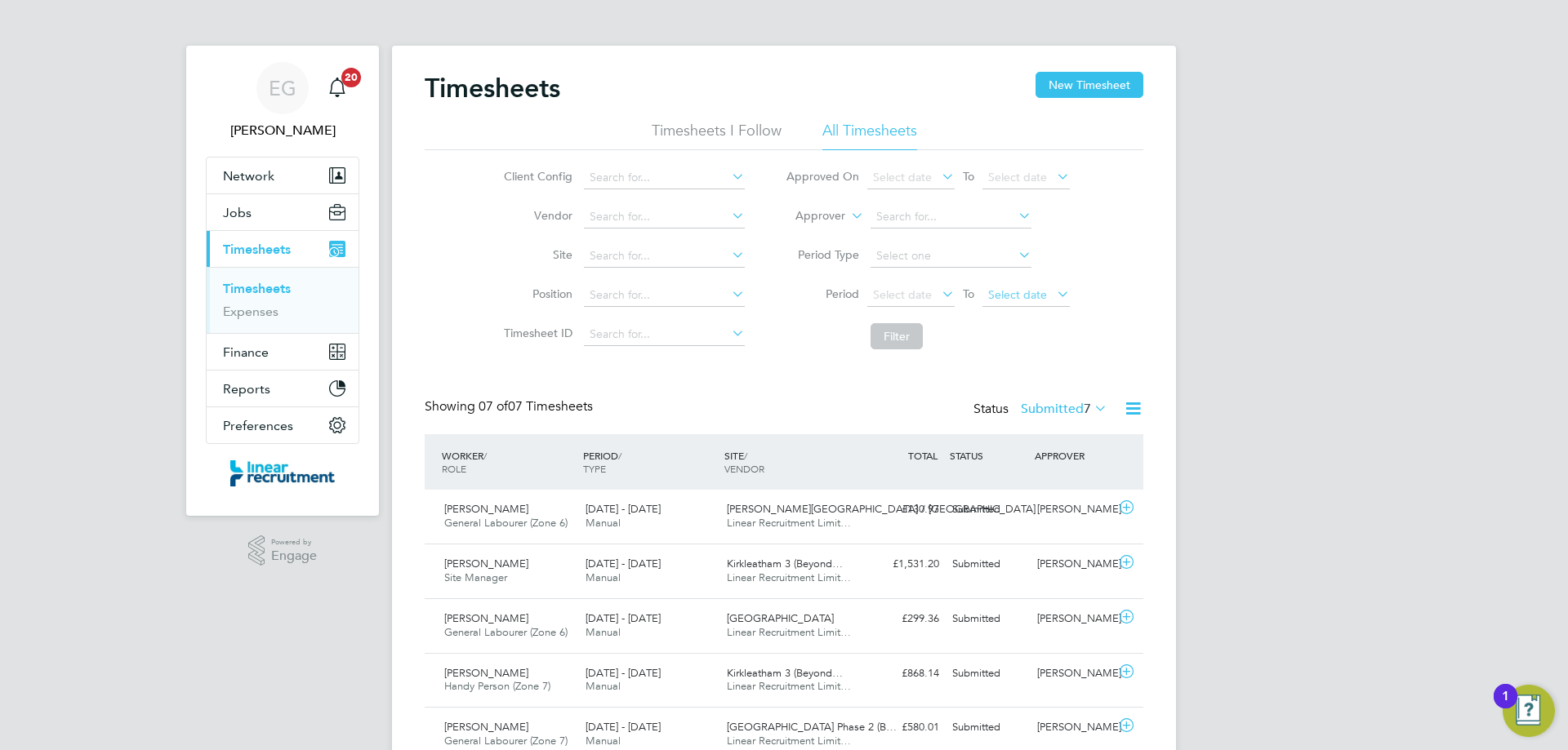
click at [1040, 293] on span "Select date" at bounding box center [1017, 294] width 59 height 15
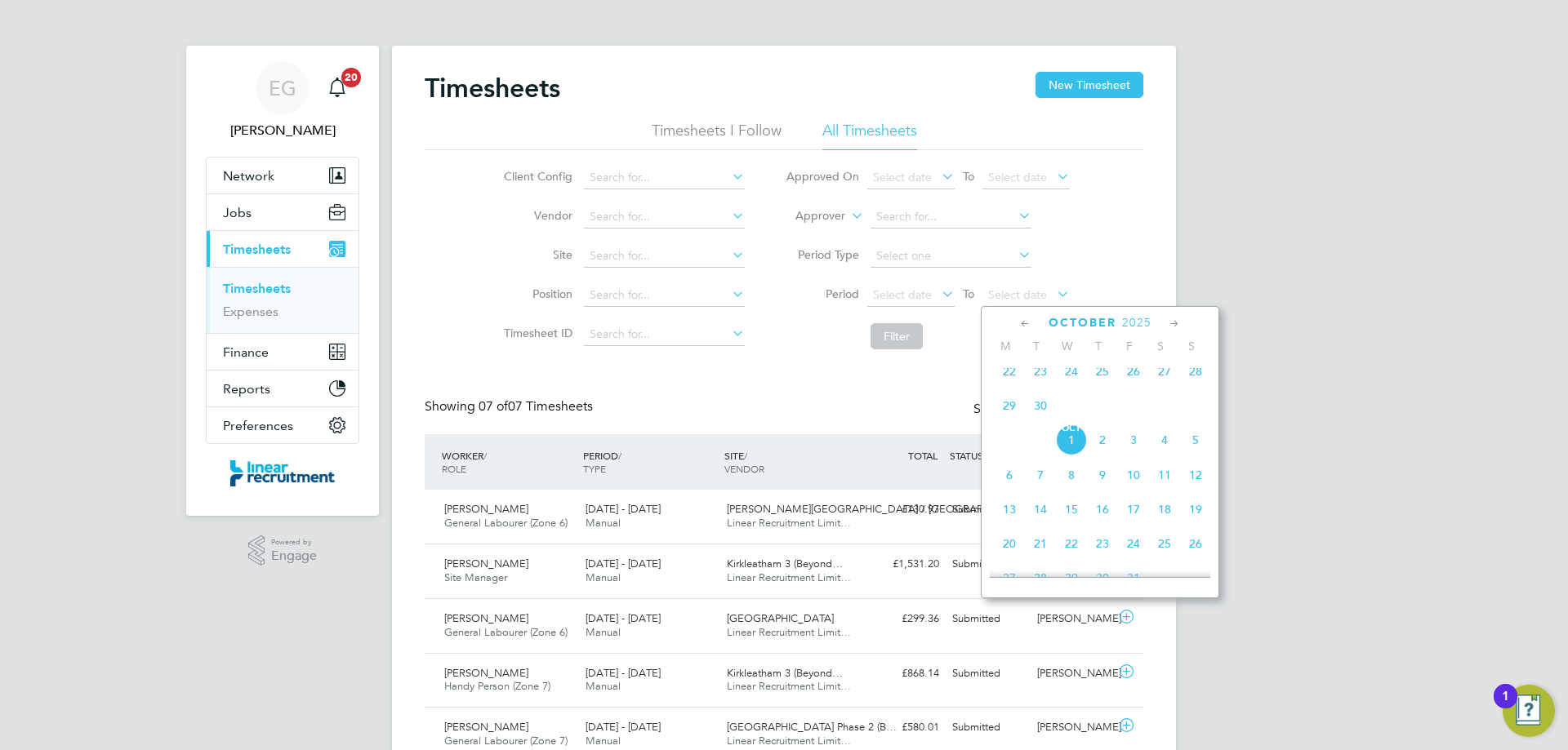
click at [1198, 382] on span "28" at bounding box center [1196, 372] width 31 height 31
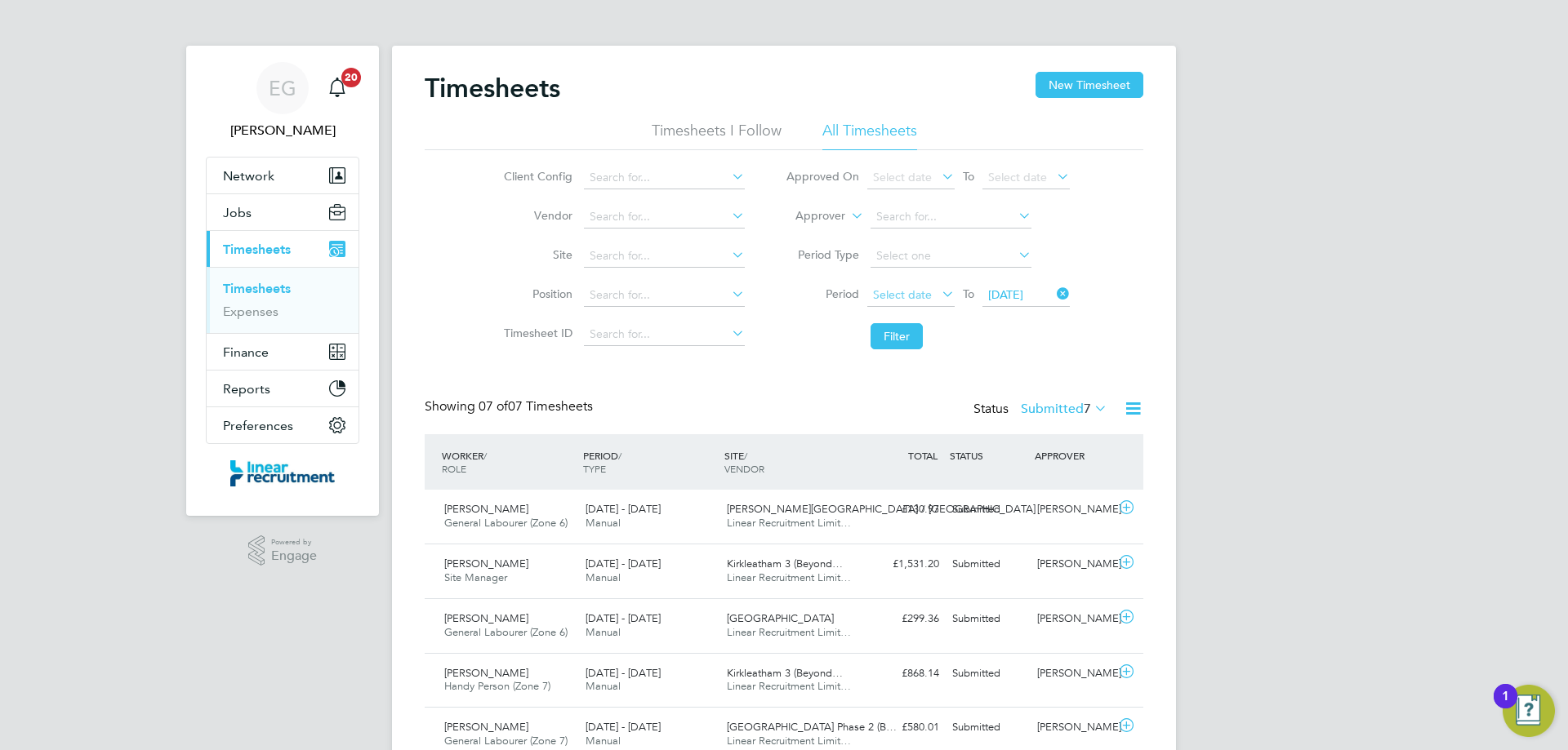
click at [890, 289] on span "Select date" at bounding box center [901, 294] width 59 height 15
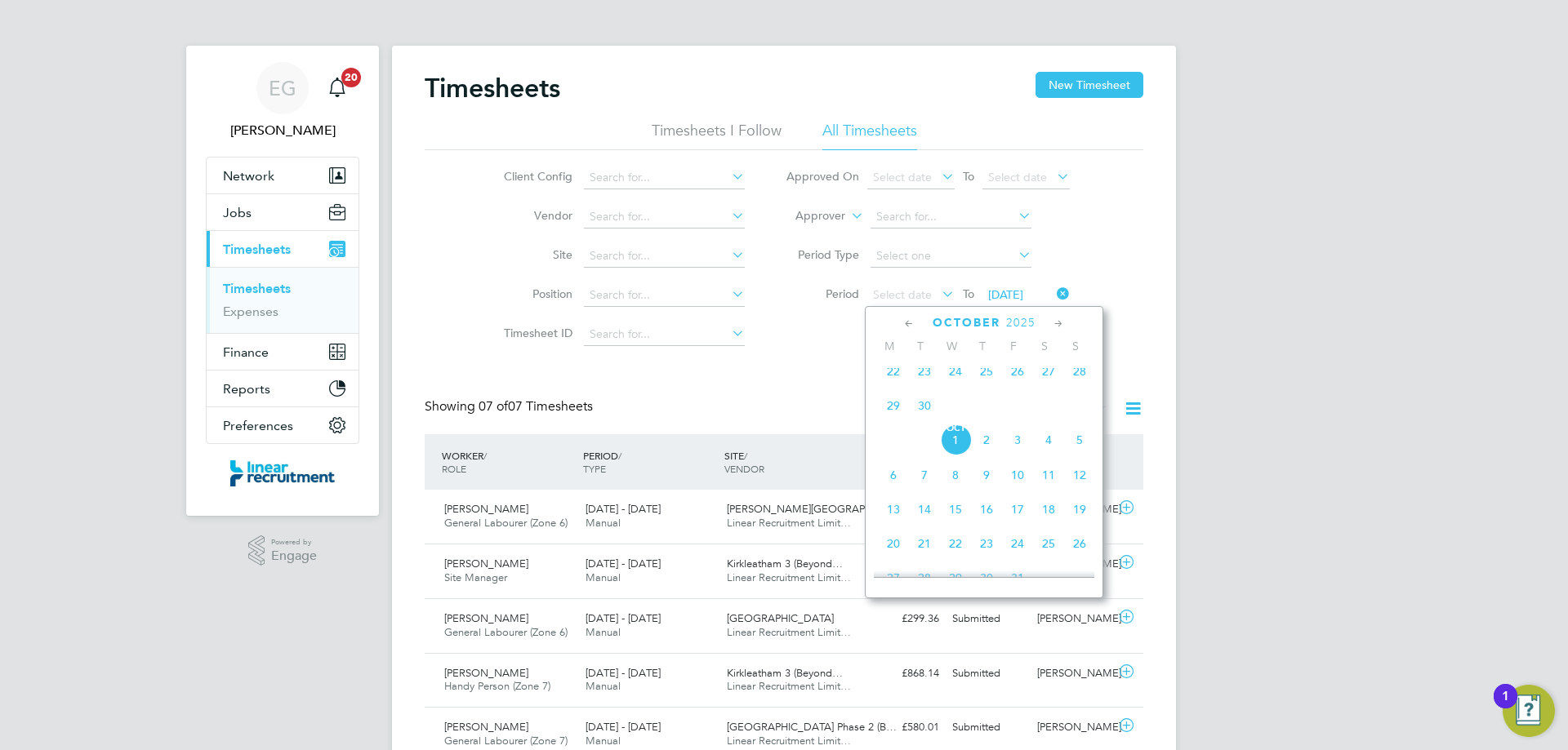
click at [894, 384] on span "22" at bounding box center [894, 372] width 31 height 31
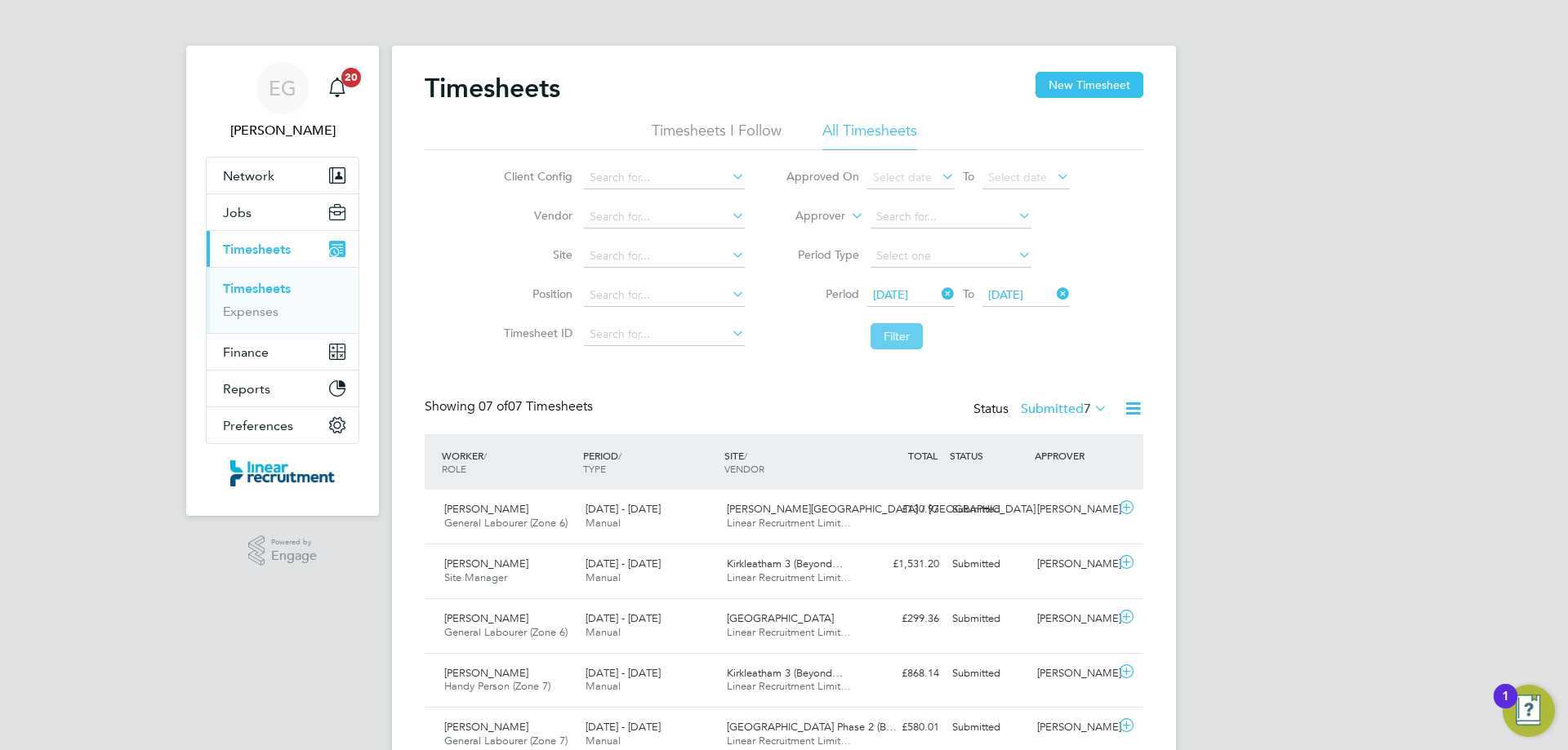
click at [908, 335] on button "Filter" at bounding box center [897, 336] width 52 height 26
